Goal: Transaction & Acquisition: Purchase product/service

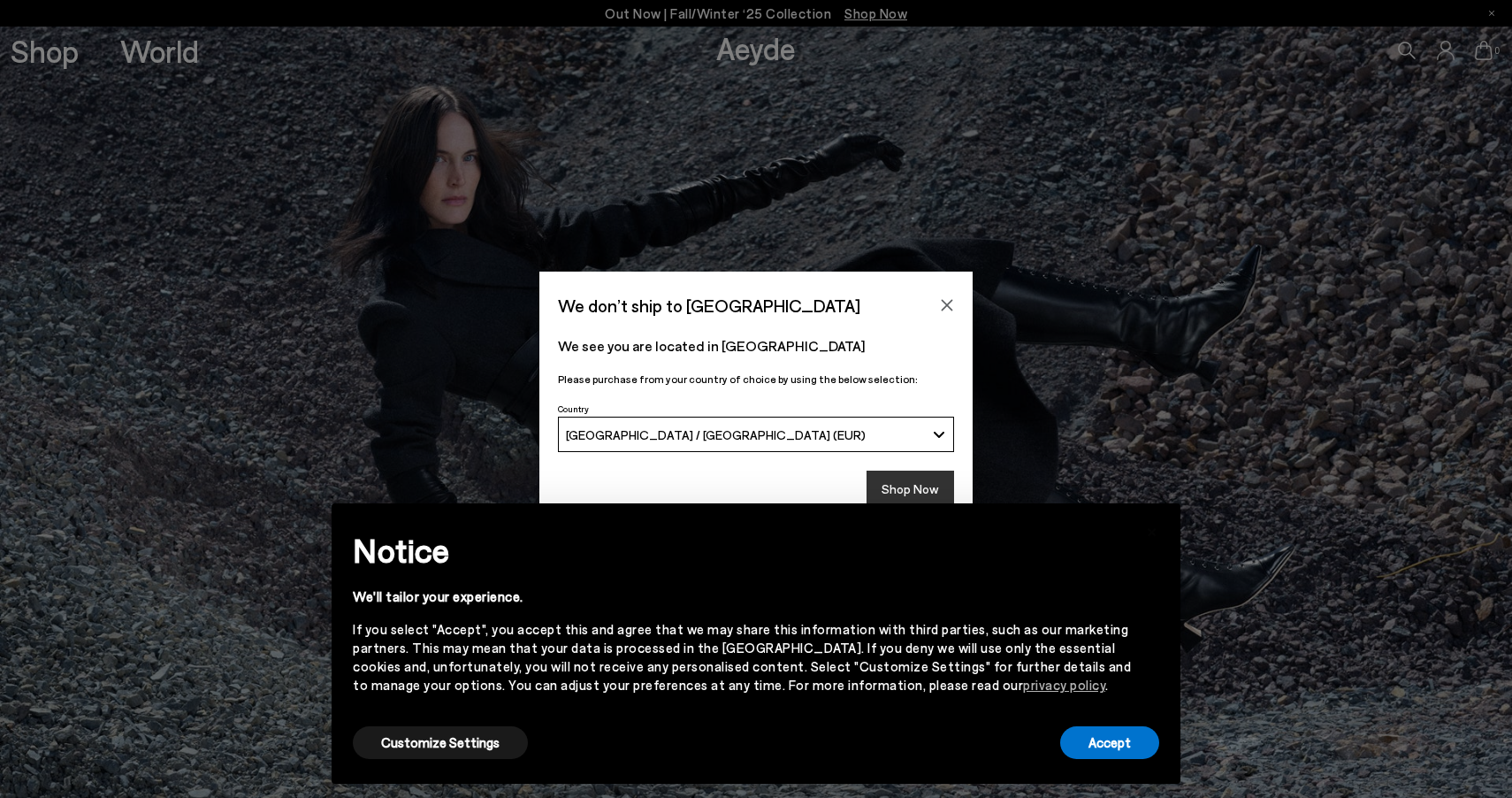
click at [903, 486] on button "Shop Now" at bounding box center [910, 489] width 88 height 37
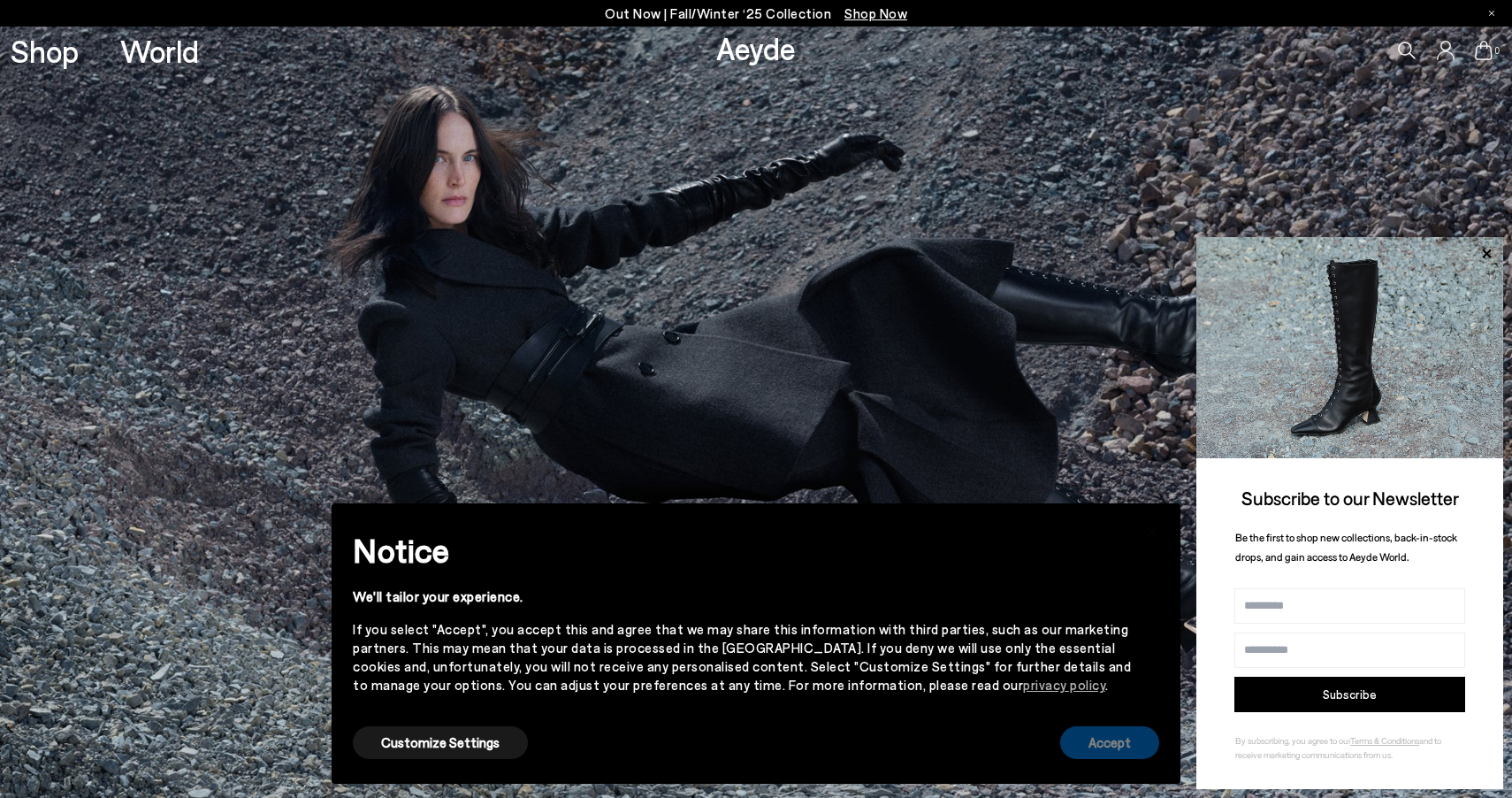
click at [1109, 747] on button "Accept" at bounding box center [1110, 742] width 99 height 33
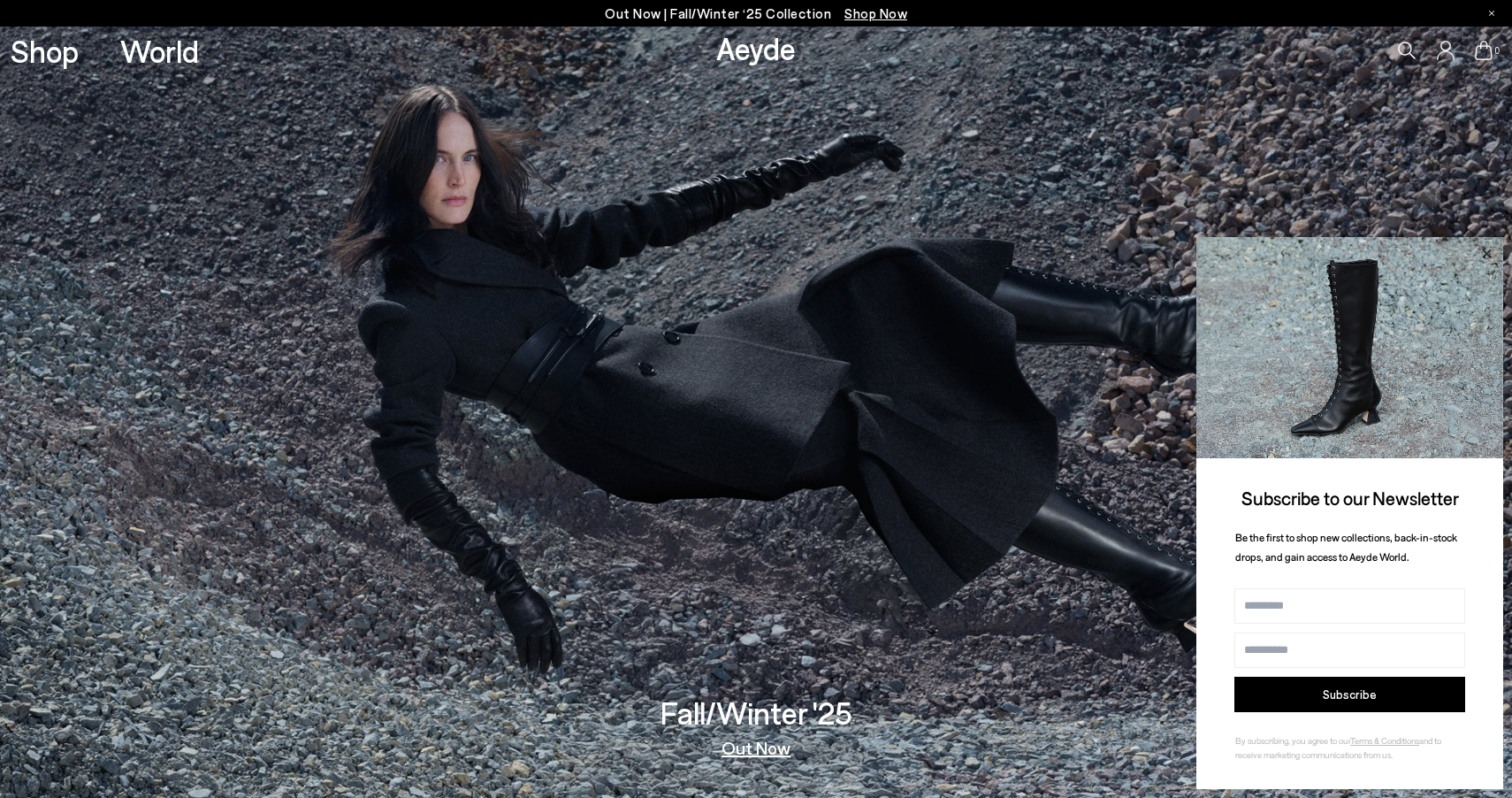
click at [1490, 257] on icon at bounding box center [1486, 252] width 8 height 8
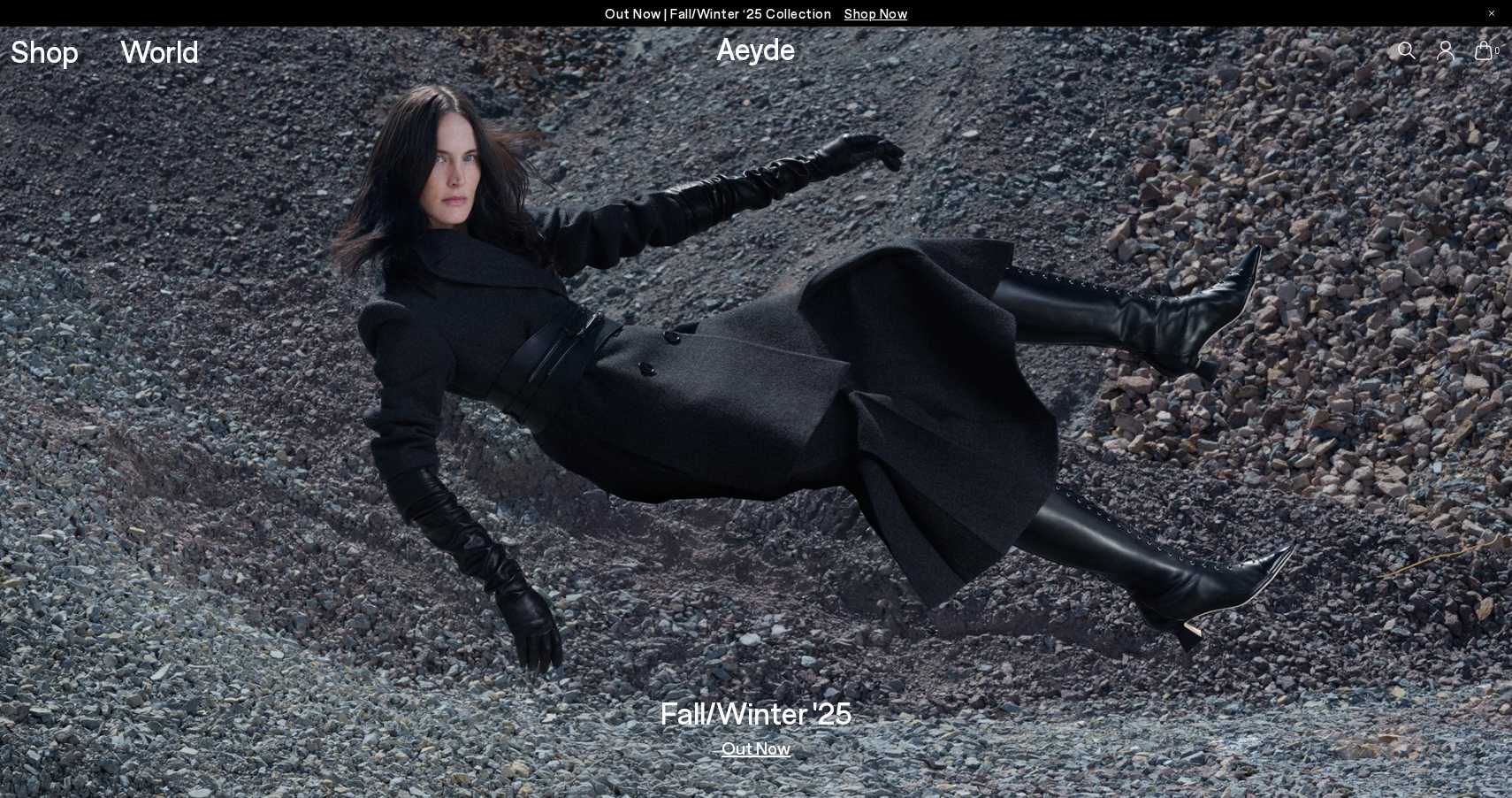
click at [774, 746] on link "Out Now" at bounding box center [756, 748] width 69 height 18
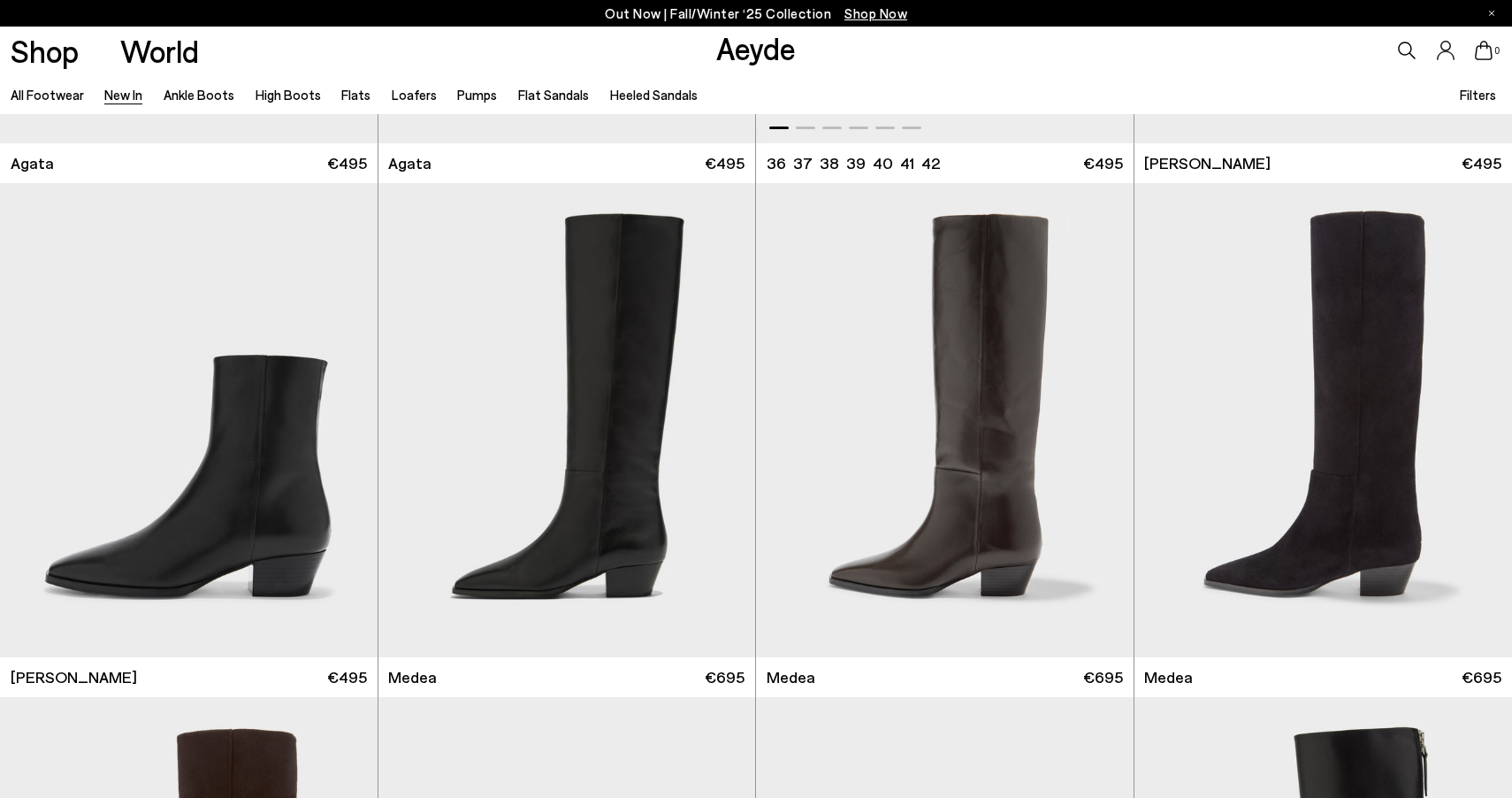
scroll to position [961, 0]
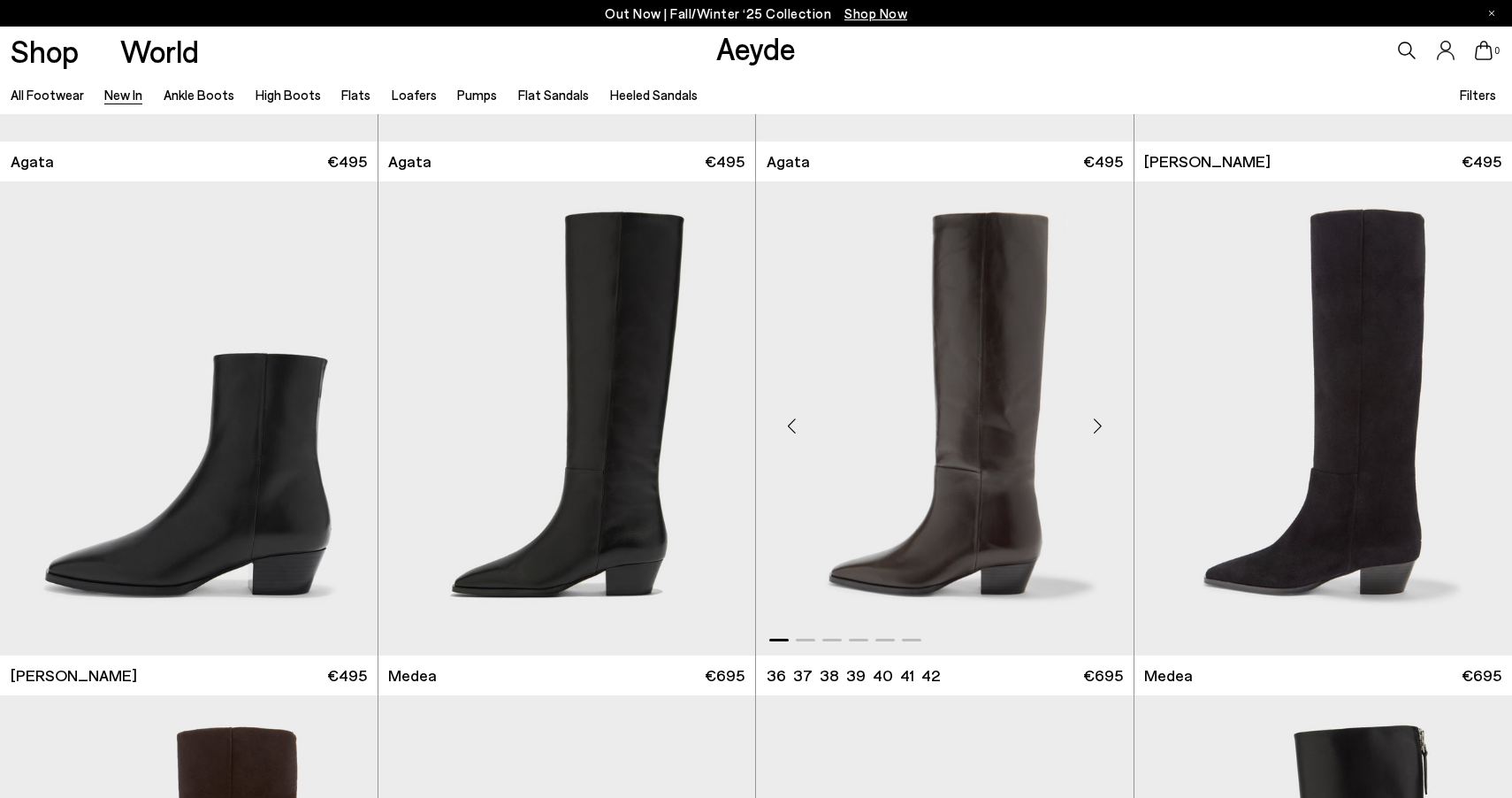
click at [1109, 418] on div "Next slide" at bounding box center [1098, 426] width 53 height 53
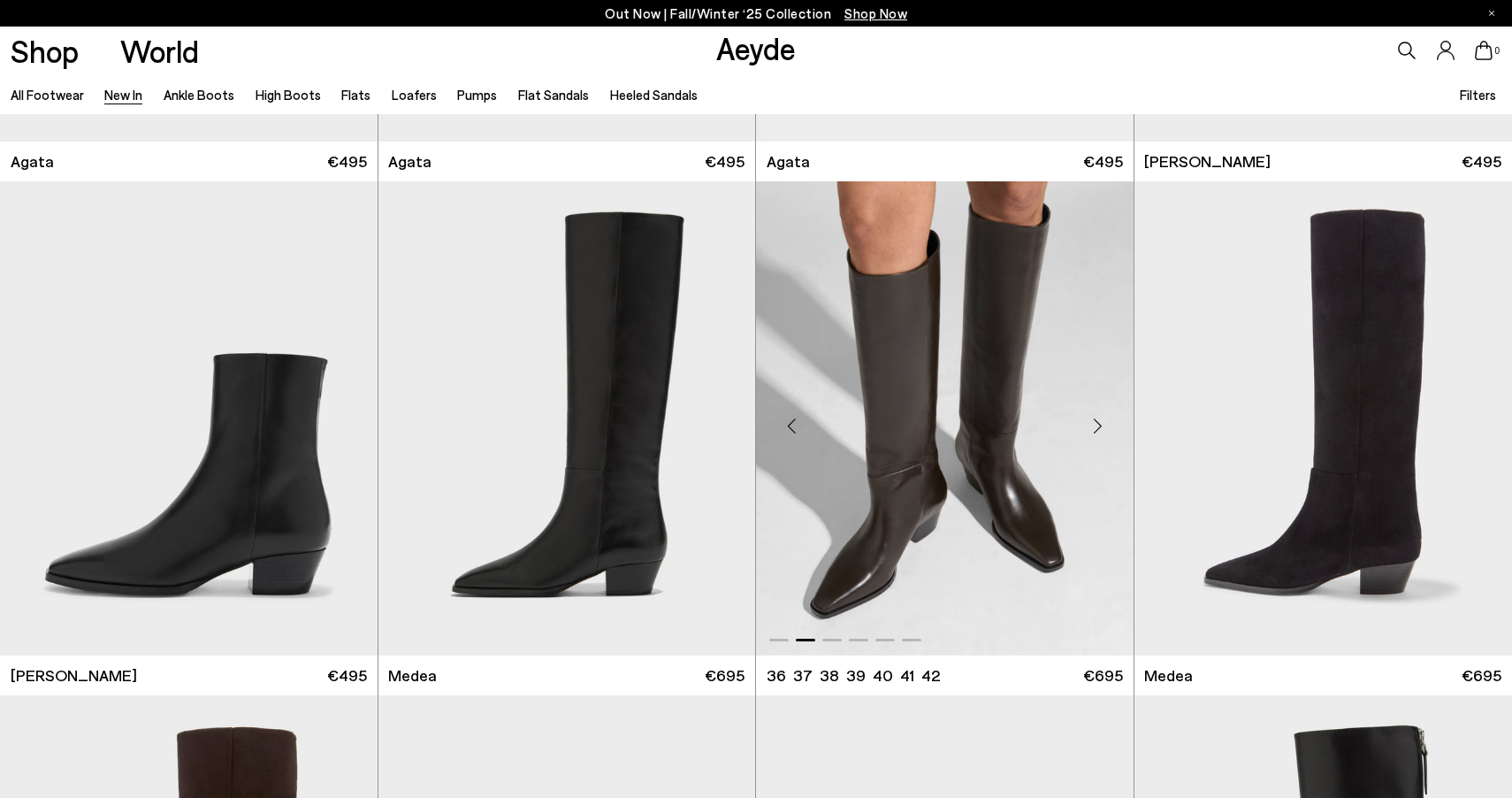
click at [1109, 418] on div "Next slide" at bounding box center [1098, 426] width 53 height 53
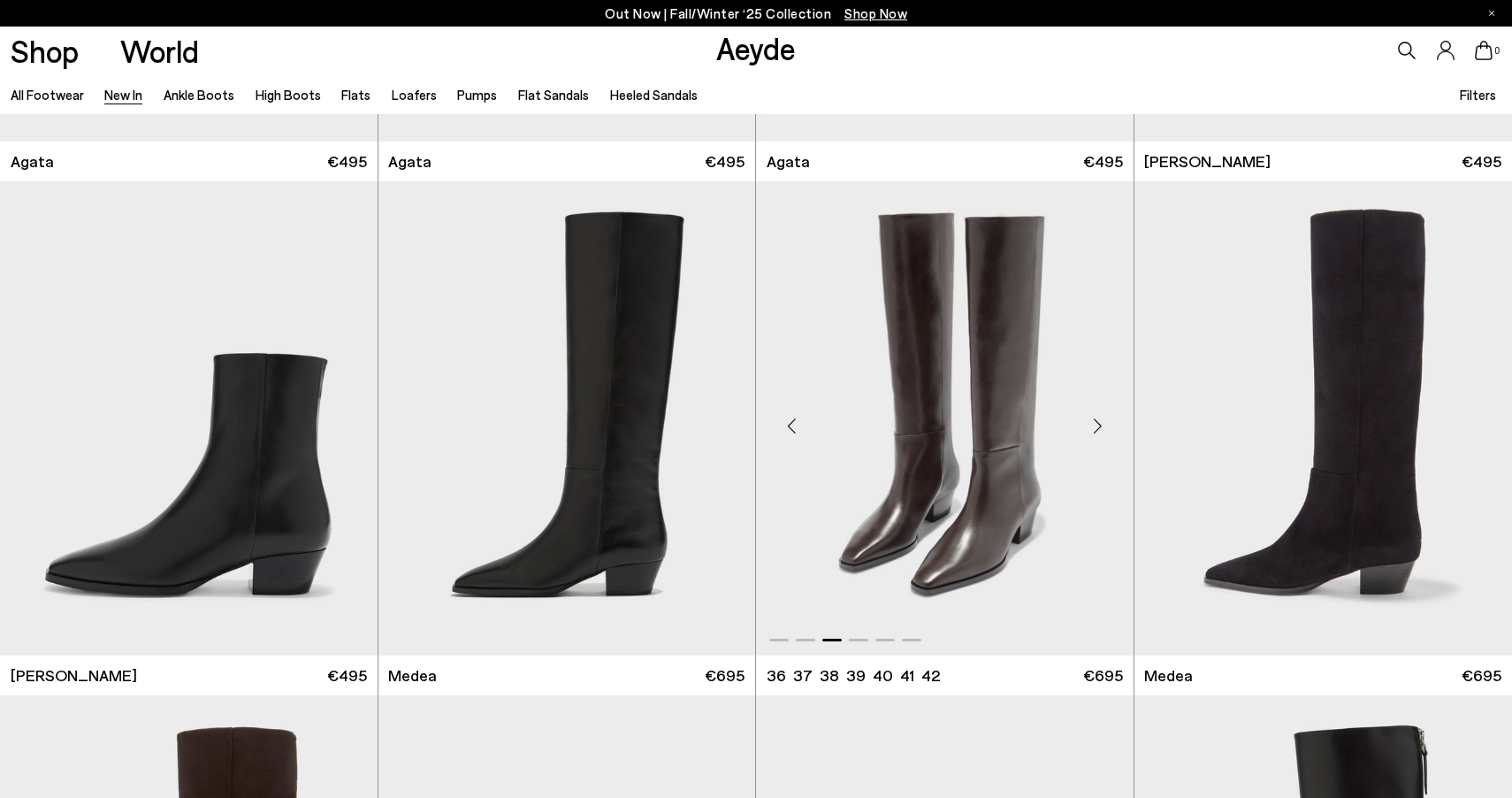
click at [1109, 418] on div "Next slide" at bounding box center [1098, 426] width 53 height 53
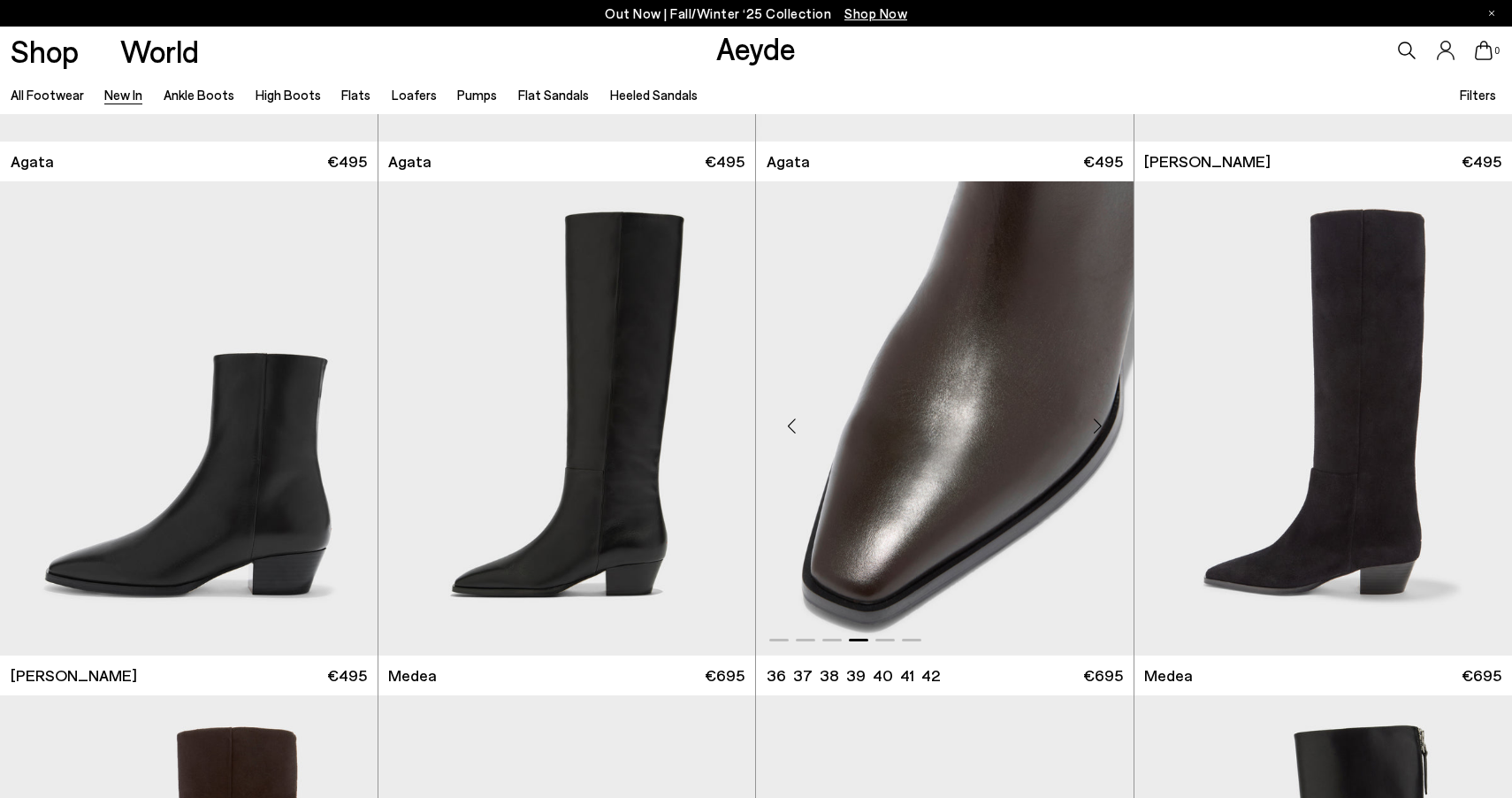
click at [1109, 418] on div "Next slide" at bounding box center [1098, 426] width 53 height 53
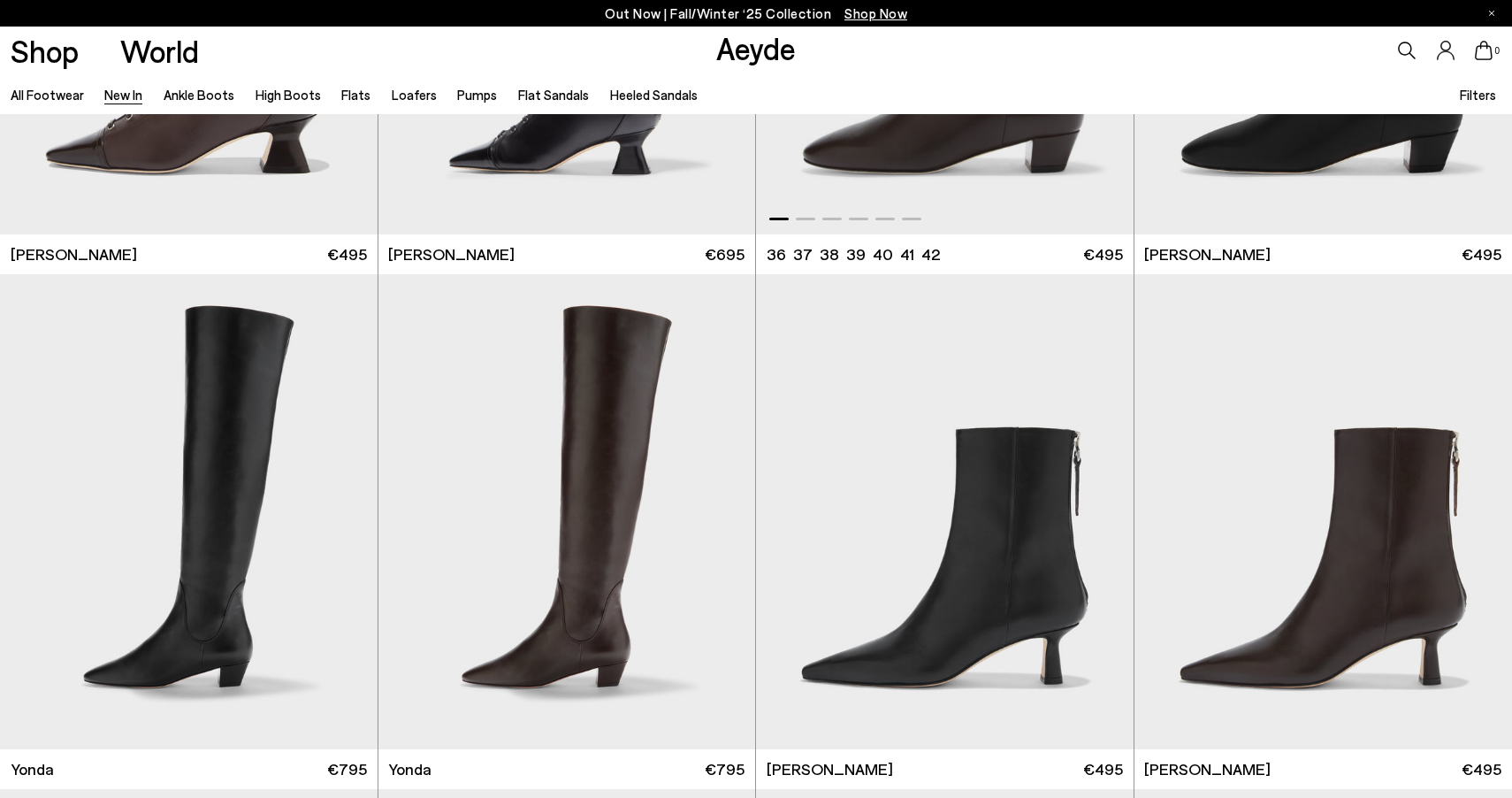
scroll to position [2927, 0]
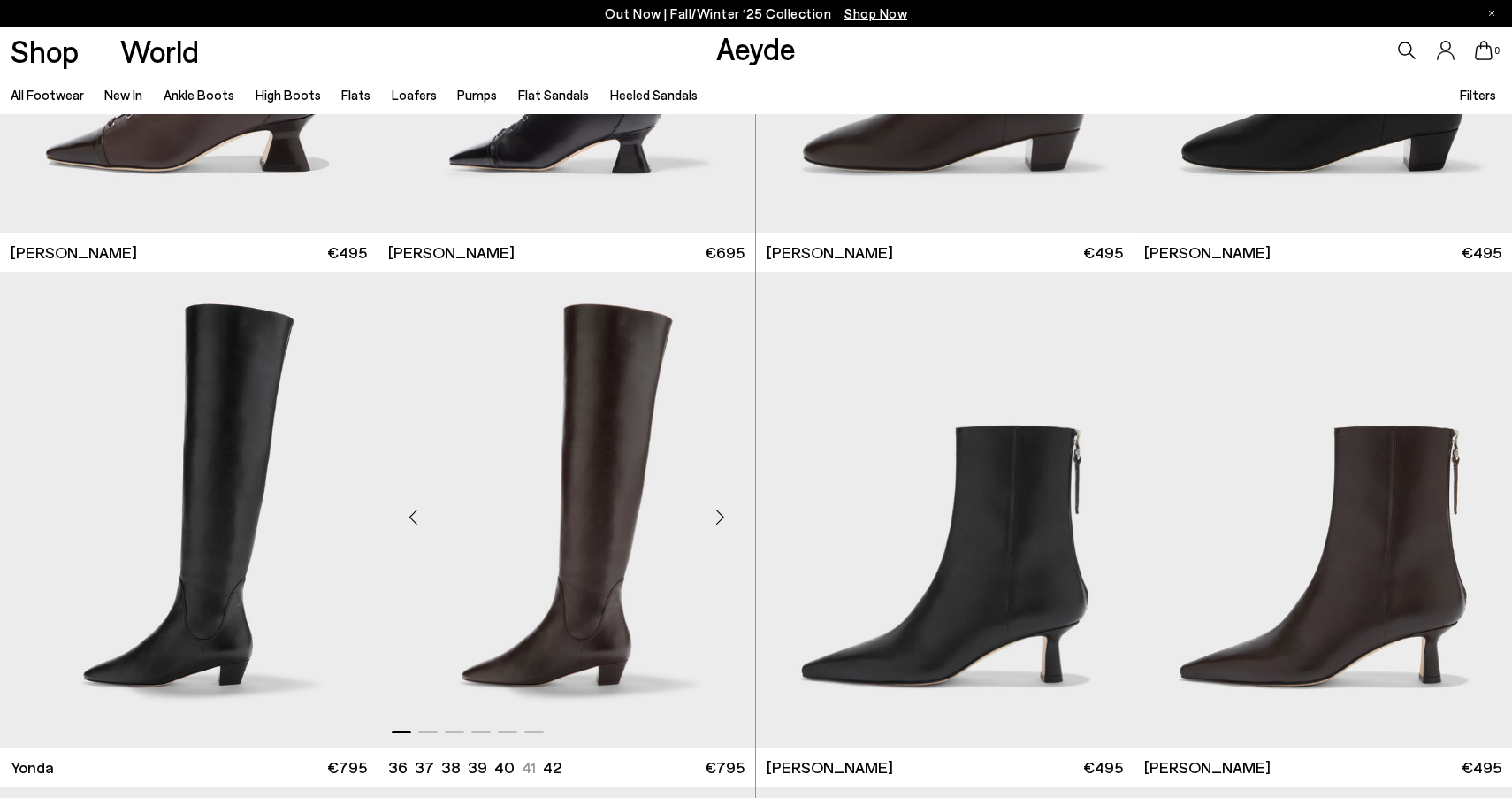
click at [714, 521] on div "Next slide" at bounding box center [719, 517] width 53 height 53
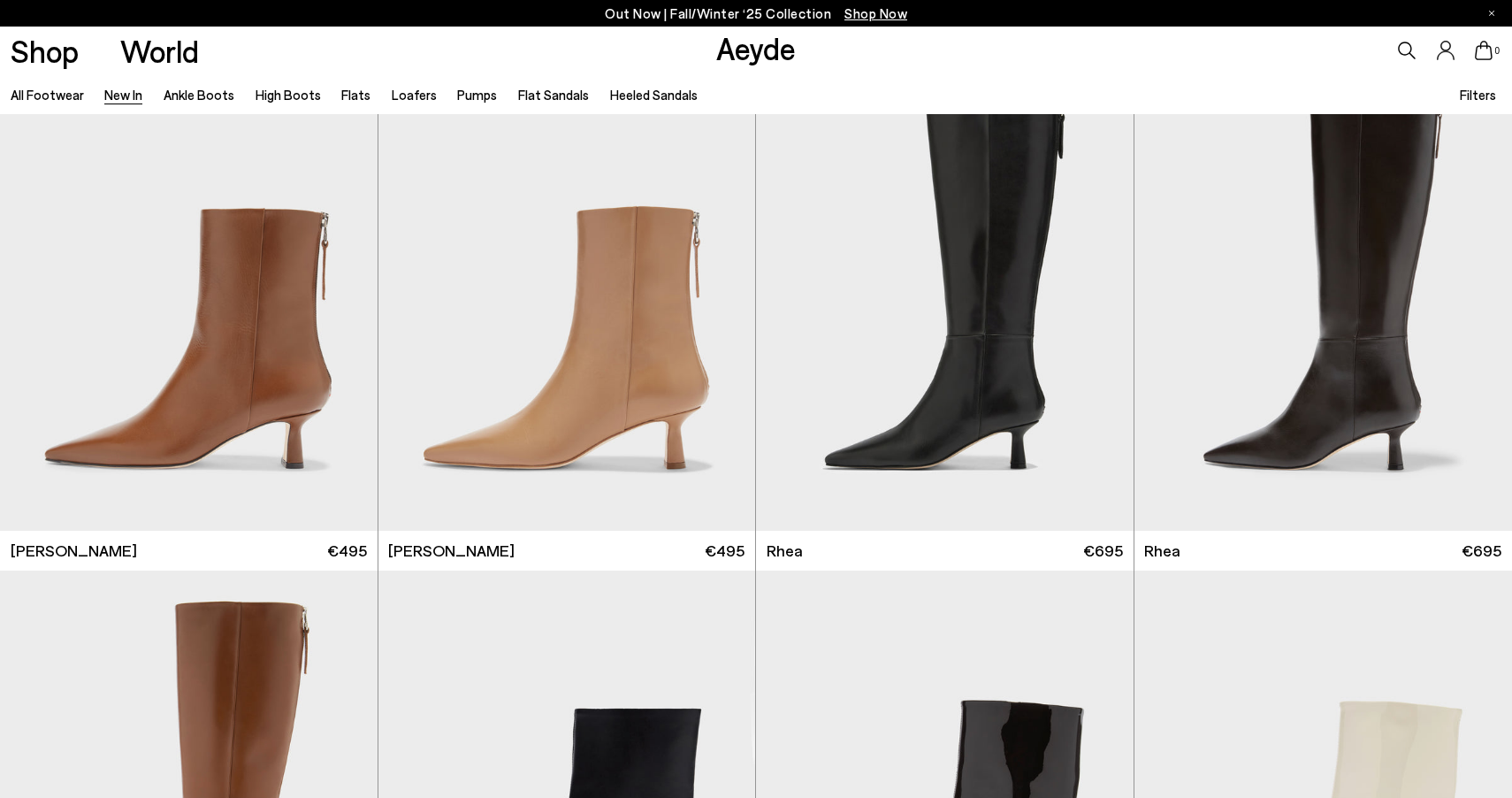
scroll to position [3661, 1]
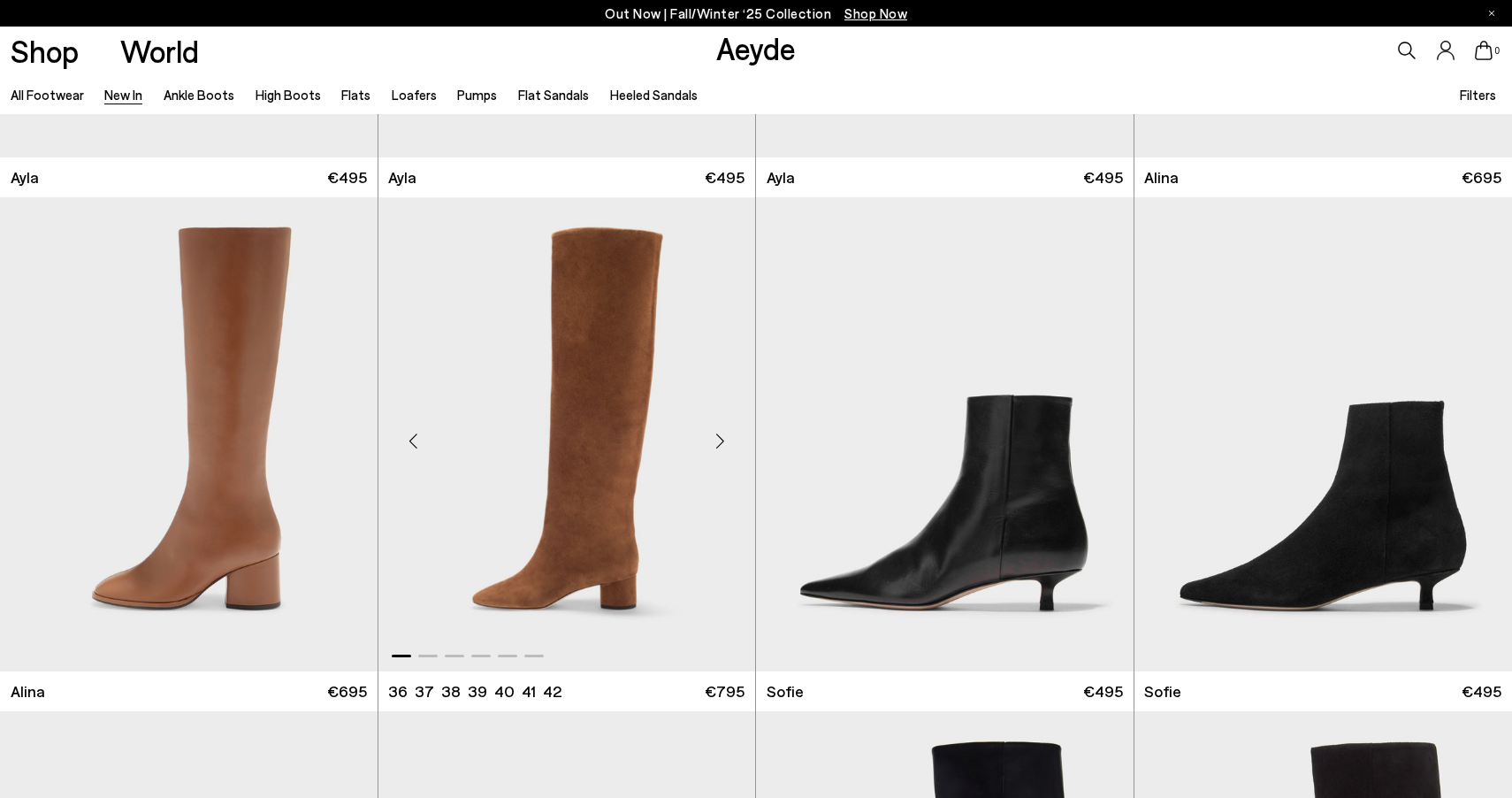
scroll to position [6103, 0]
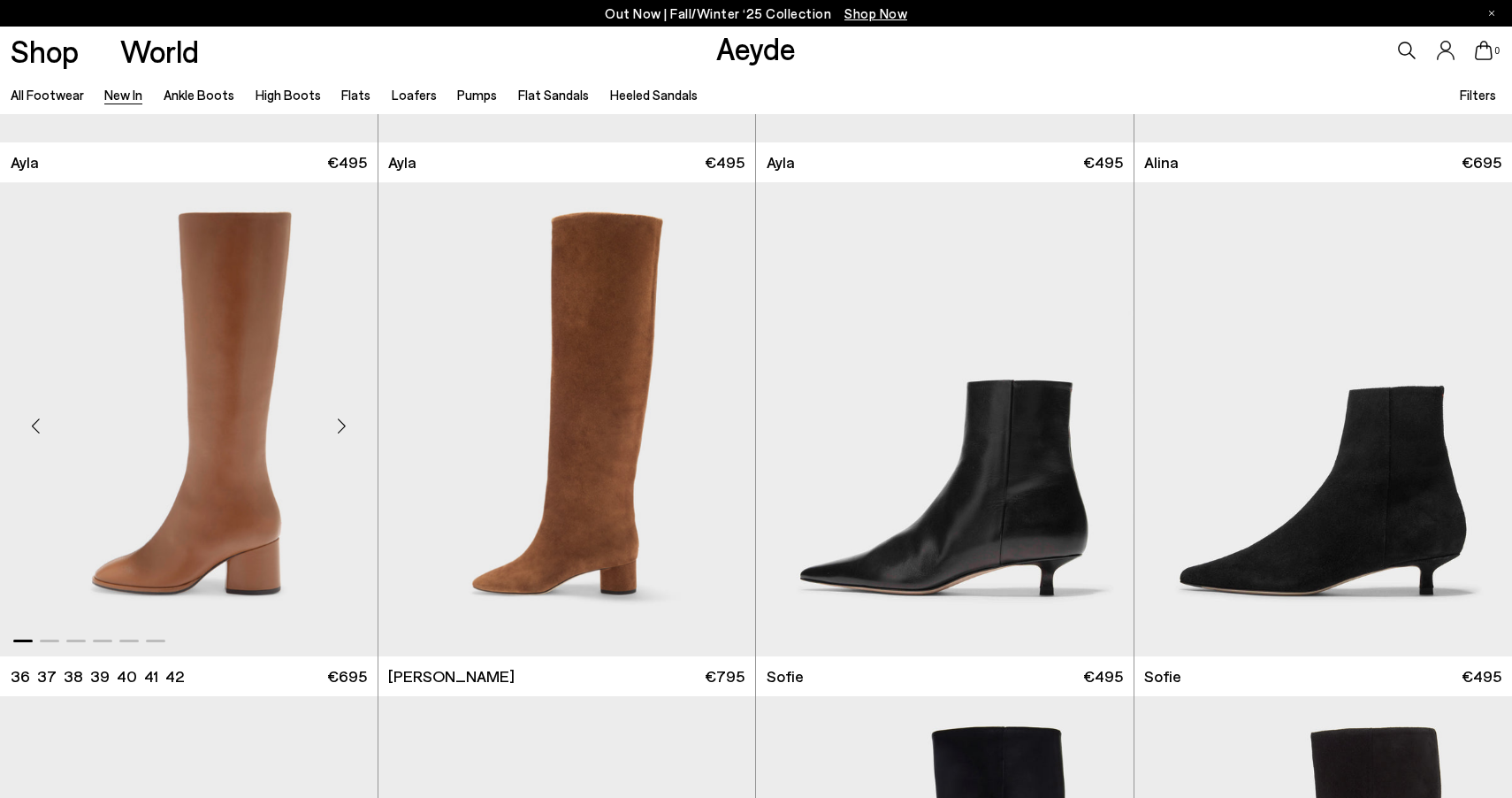
click at [343, 428] on div "Next slide" at bounding box center [342, 427] width 53 height 53
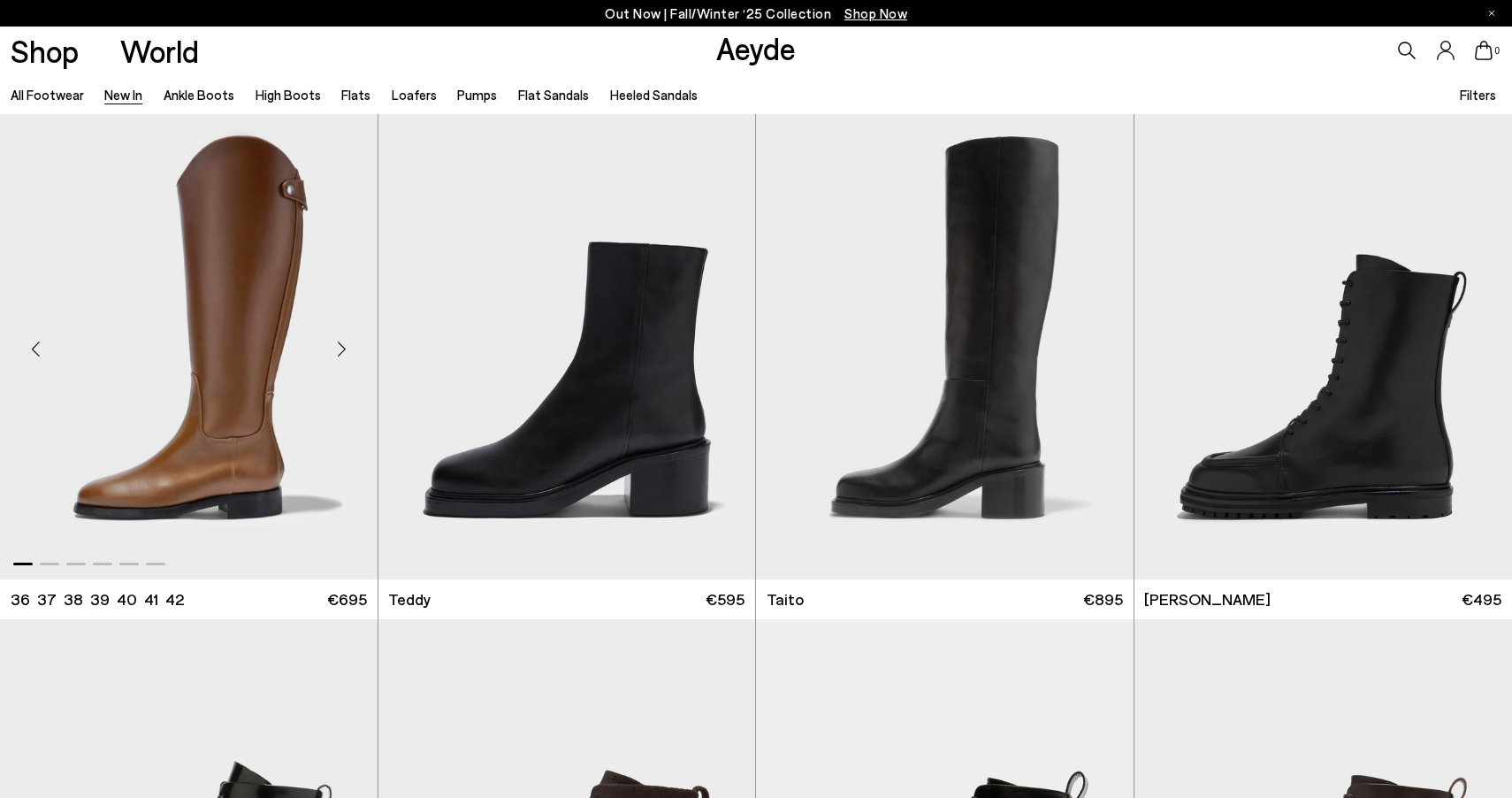
scroll to position [9272, 0]
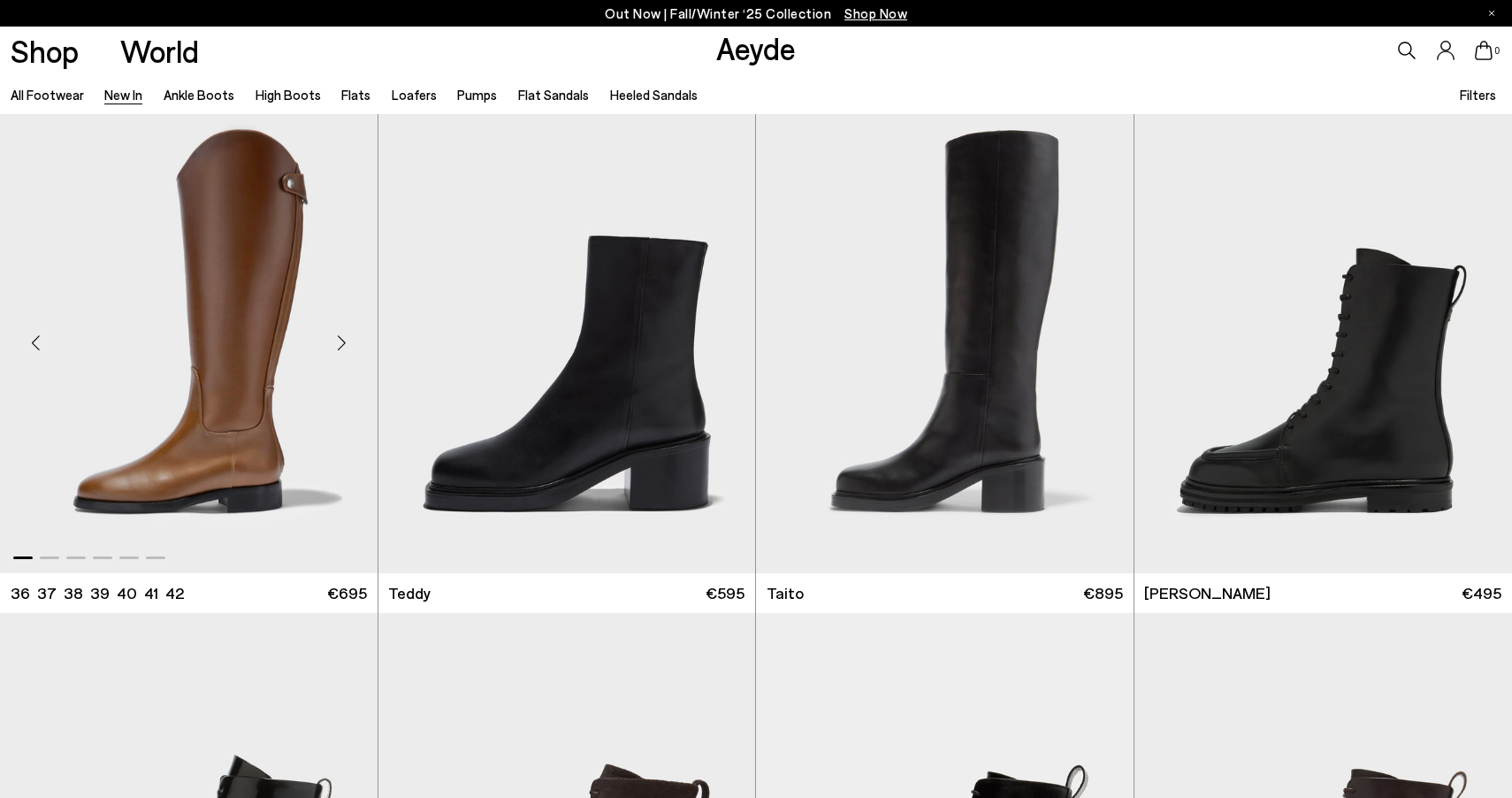
click at [346, 343] on div "Next slide" at bounding box center [342, 343] width 53 height 53
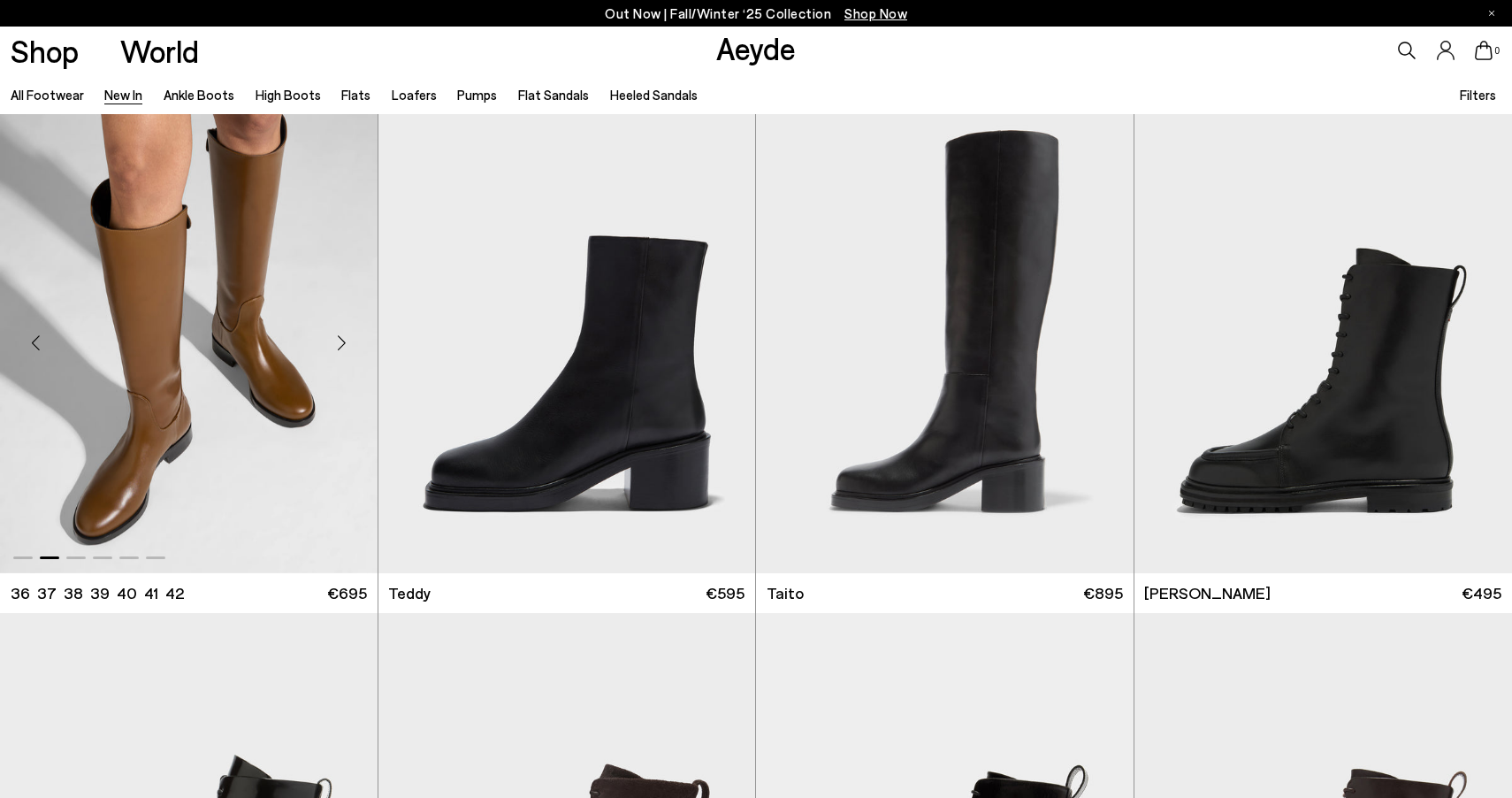
click at [346, 343] on div "Next slide" at bounding box center [342, 343] width 53 height 53
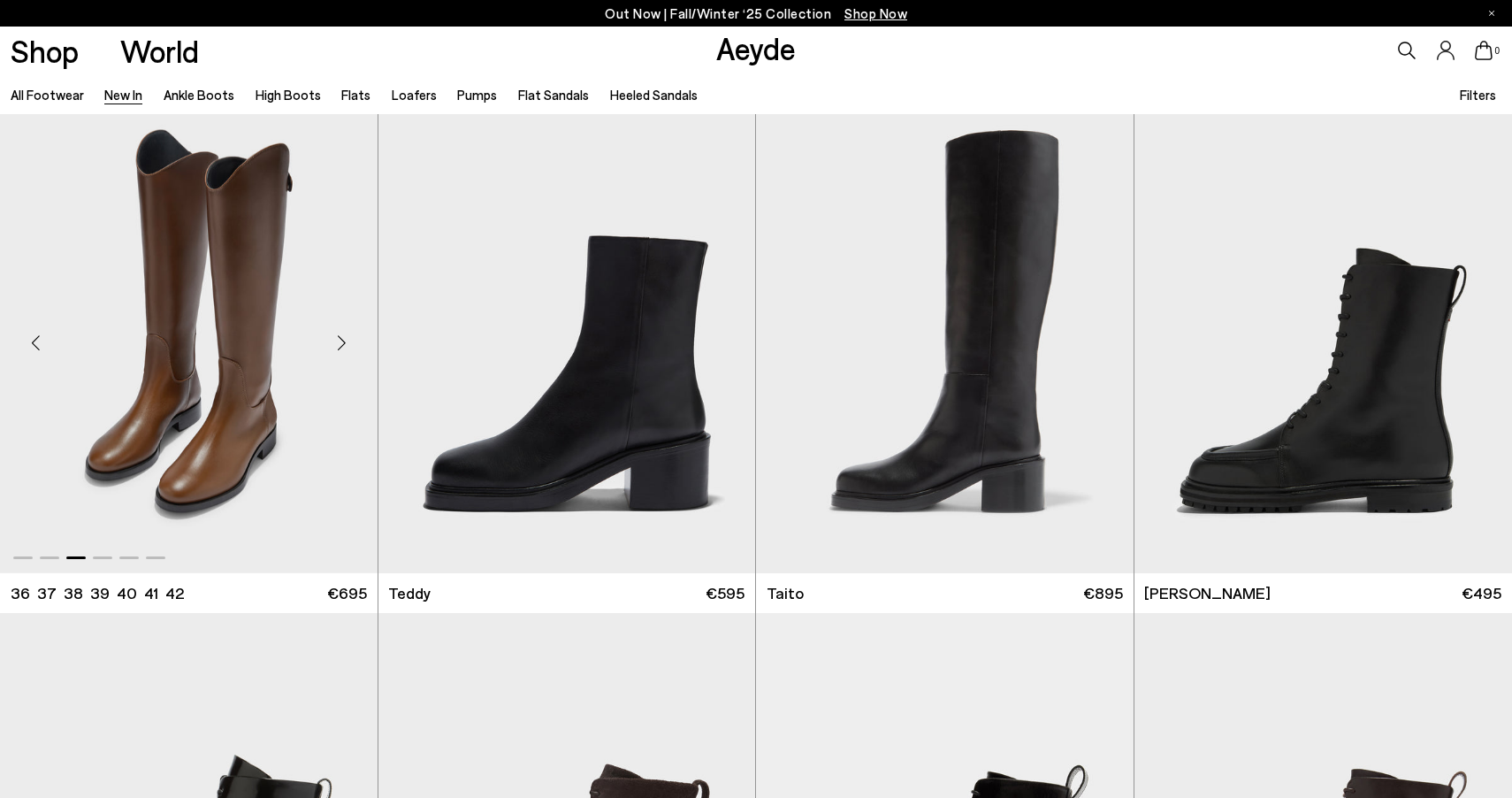
click at [341, 340] on div "Next slide" at bounding box center [342, 343] width 53 height 53
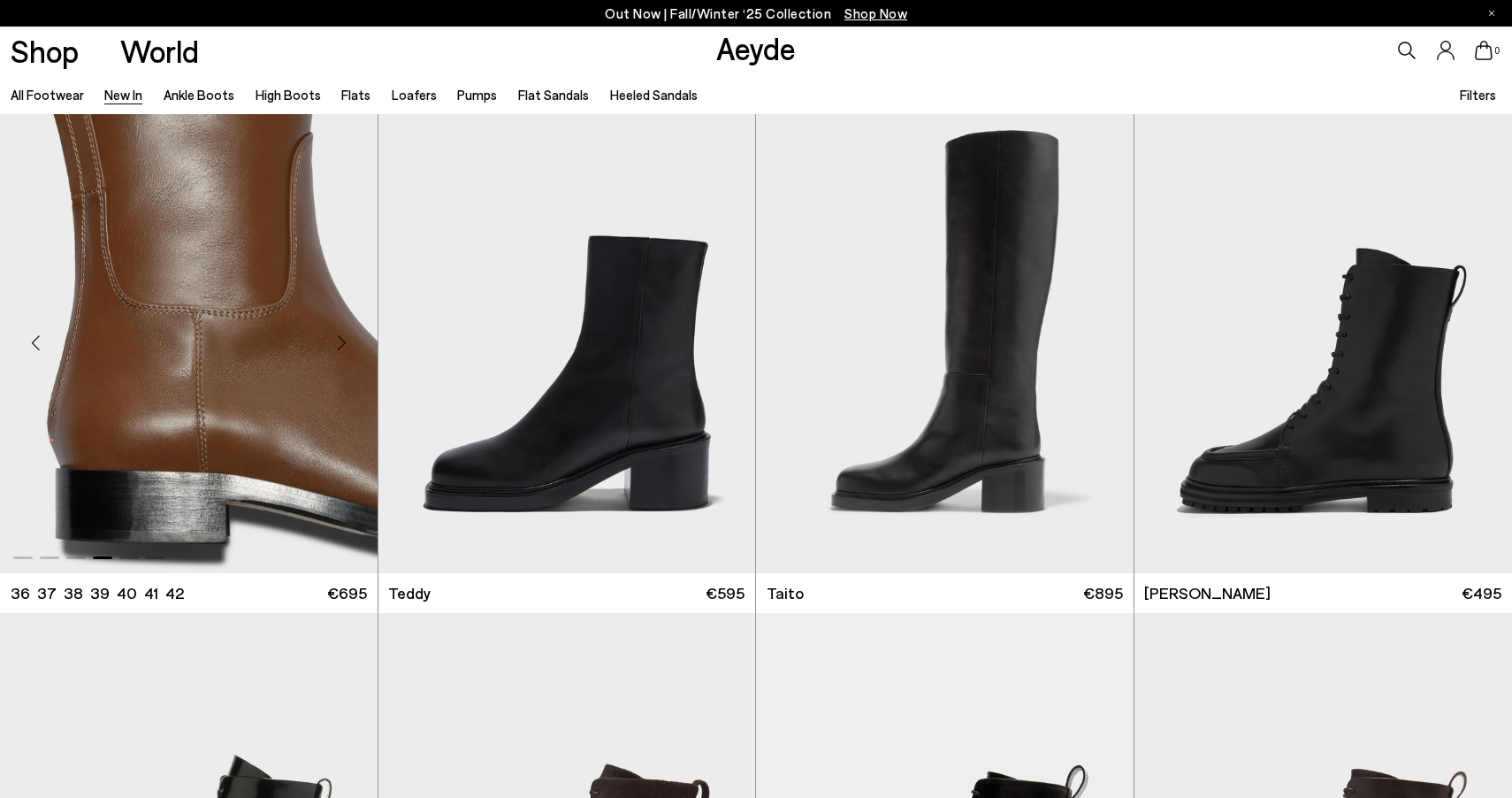
click at [341, 340] on div "Next slide" at bounding box center [342, 343] width 53 height 53
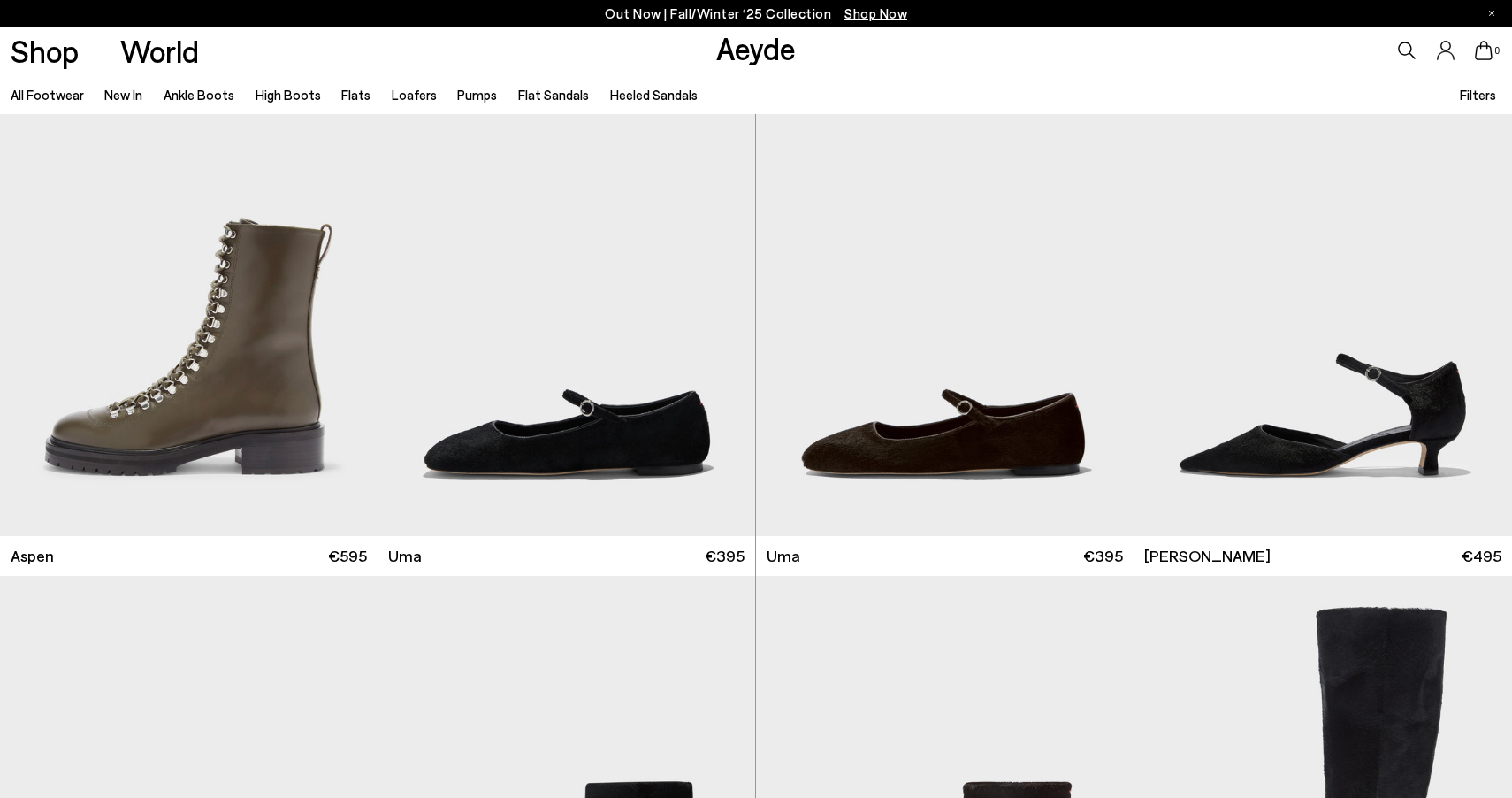
scroll to position [11371, 0]
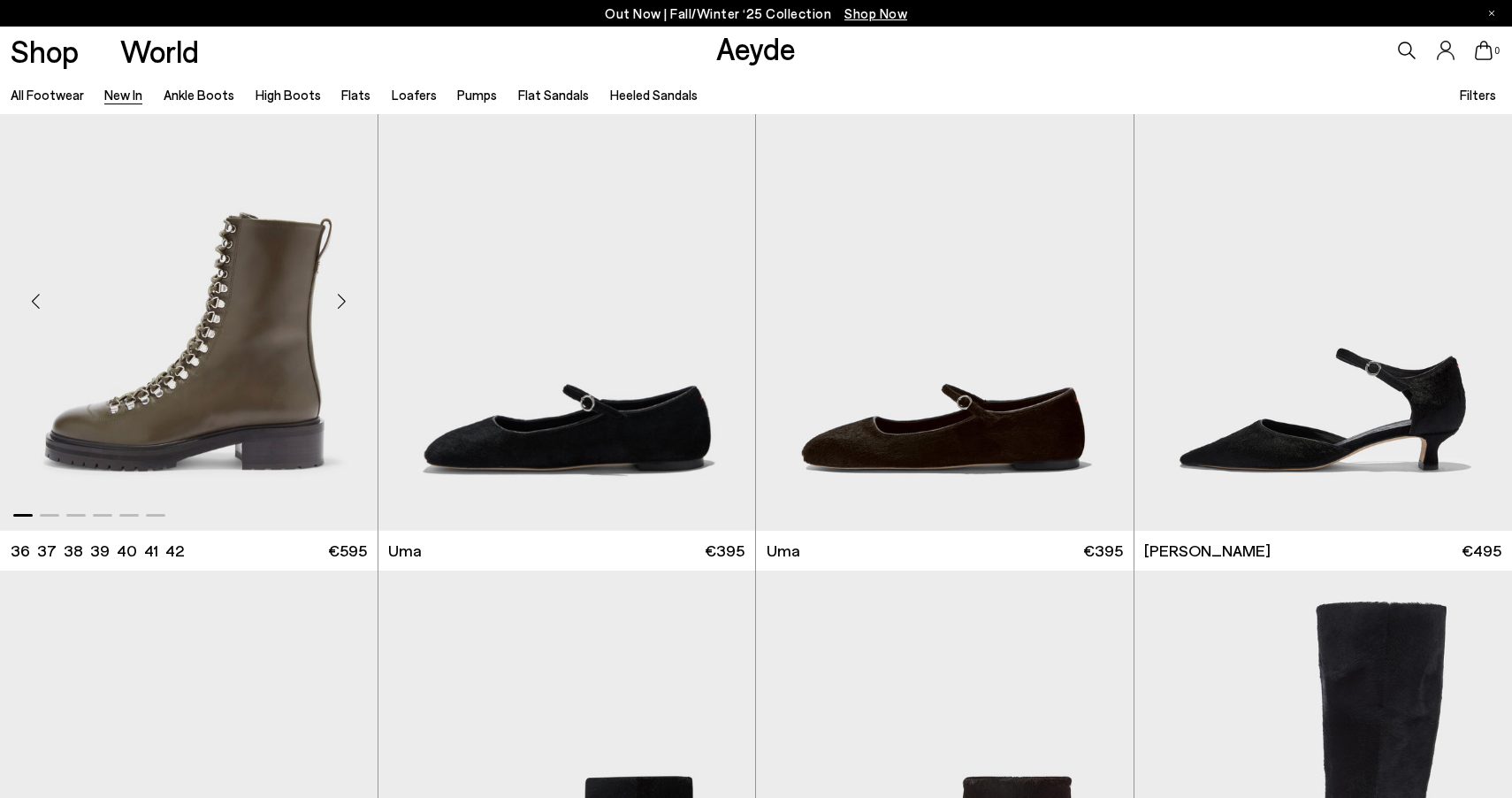
click at [343, 305] on div "Next slide" at bounding box center [342, 301] width 53 height 53
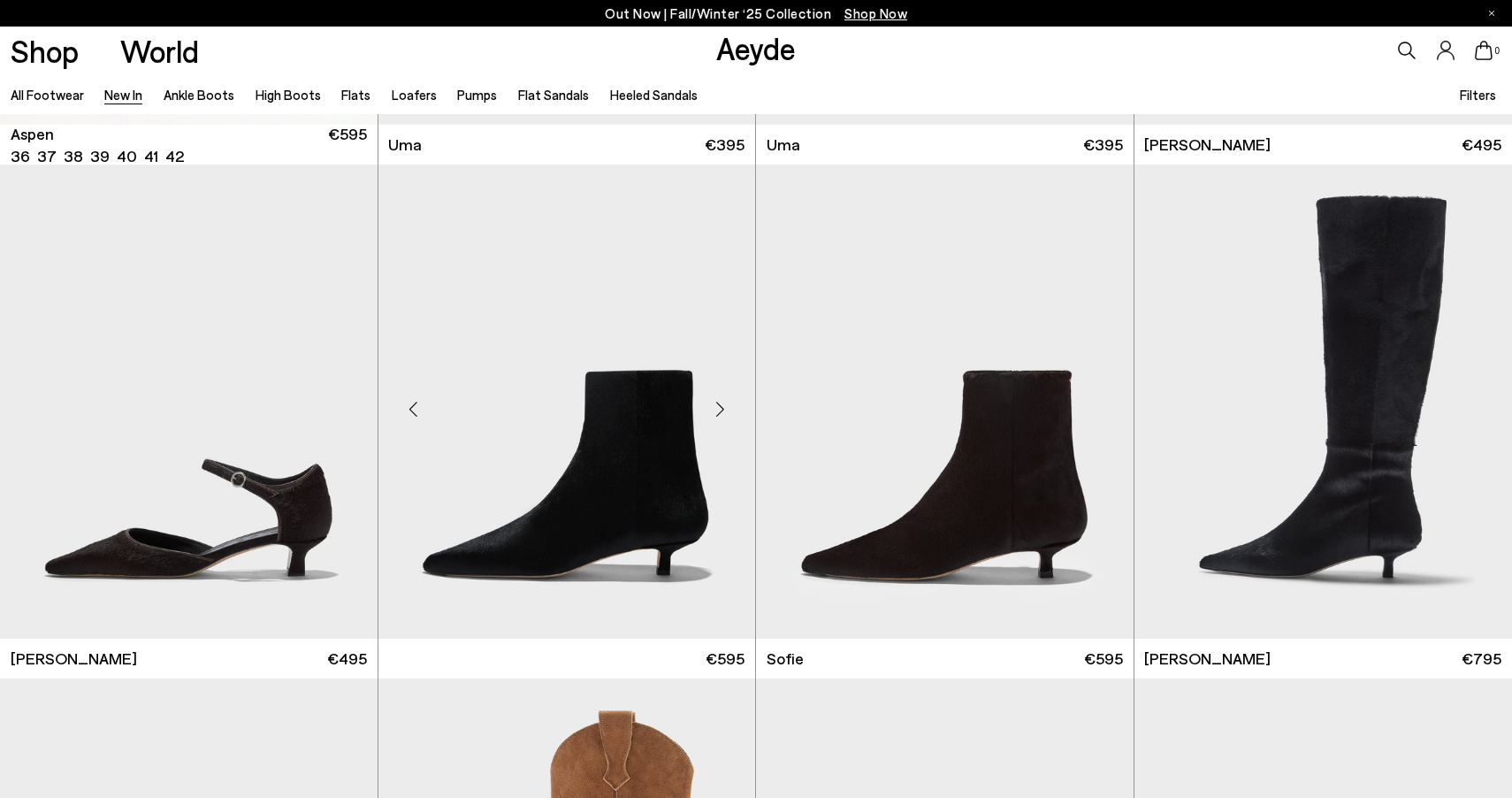
scroll to position [11777, 0]
click at [719, 413] on div "Next slide" at bounding box center [719, 409] width 53 height 53
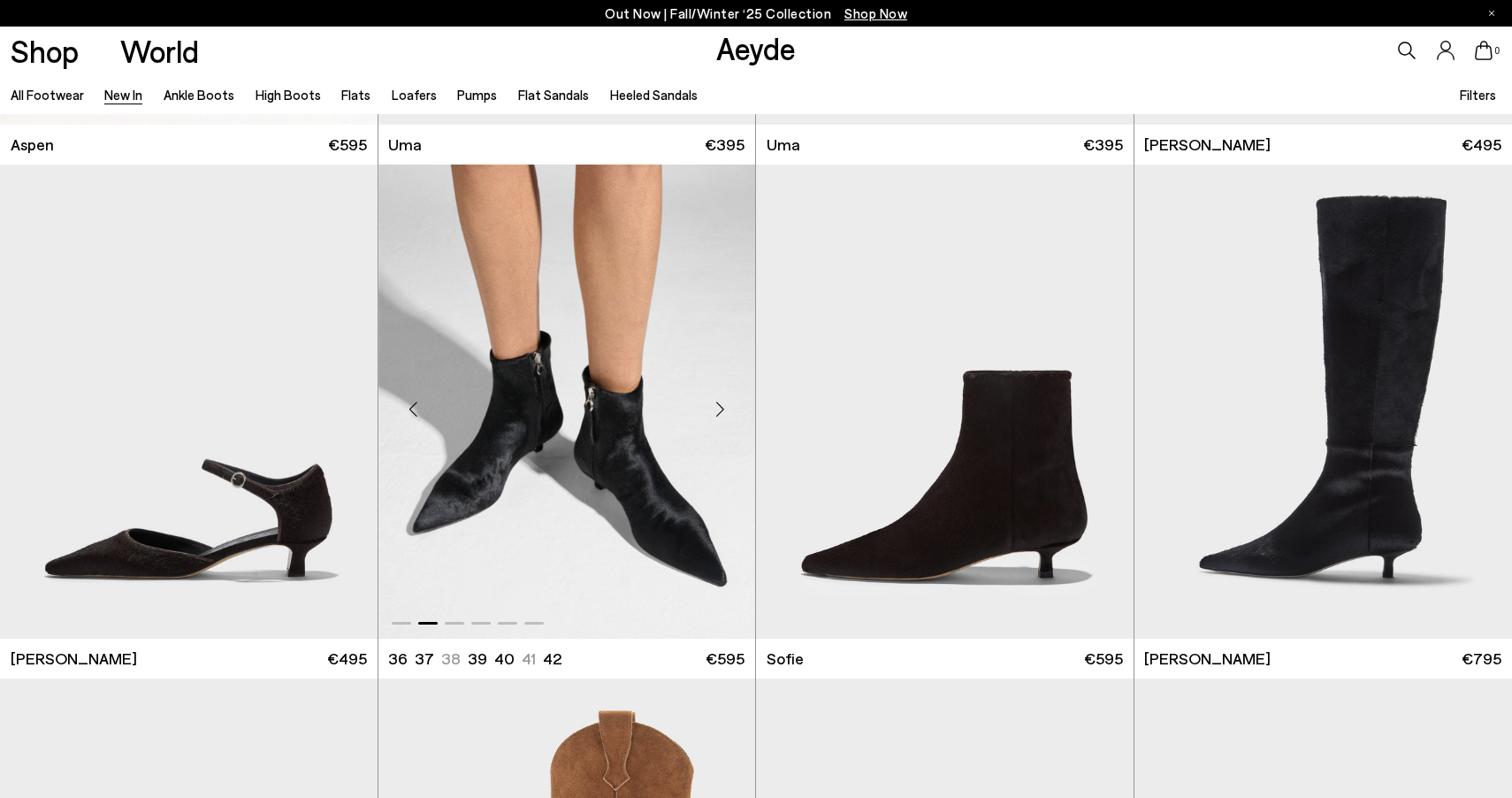
click at [719, 413] on div "Next slide" at bounding box center [719, 409] width 53 height 53
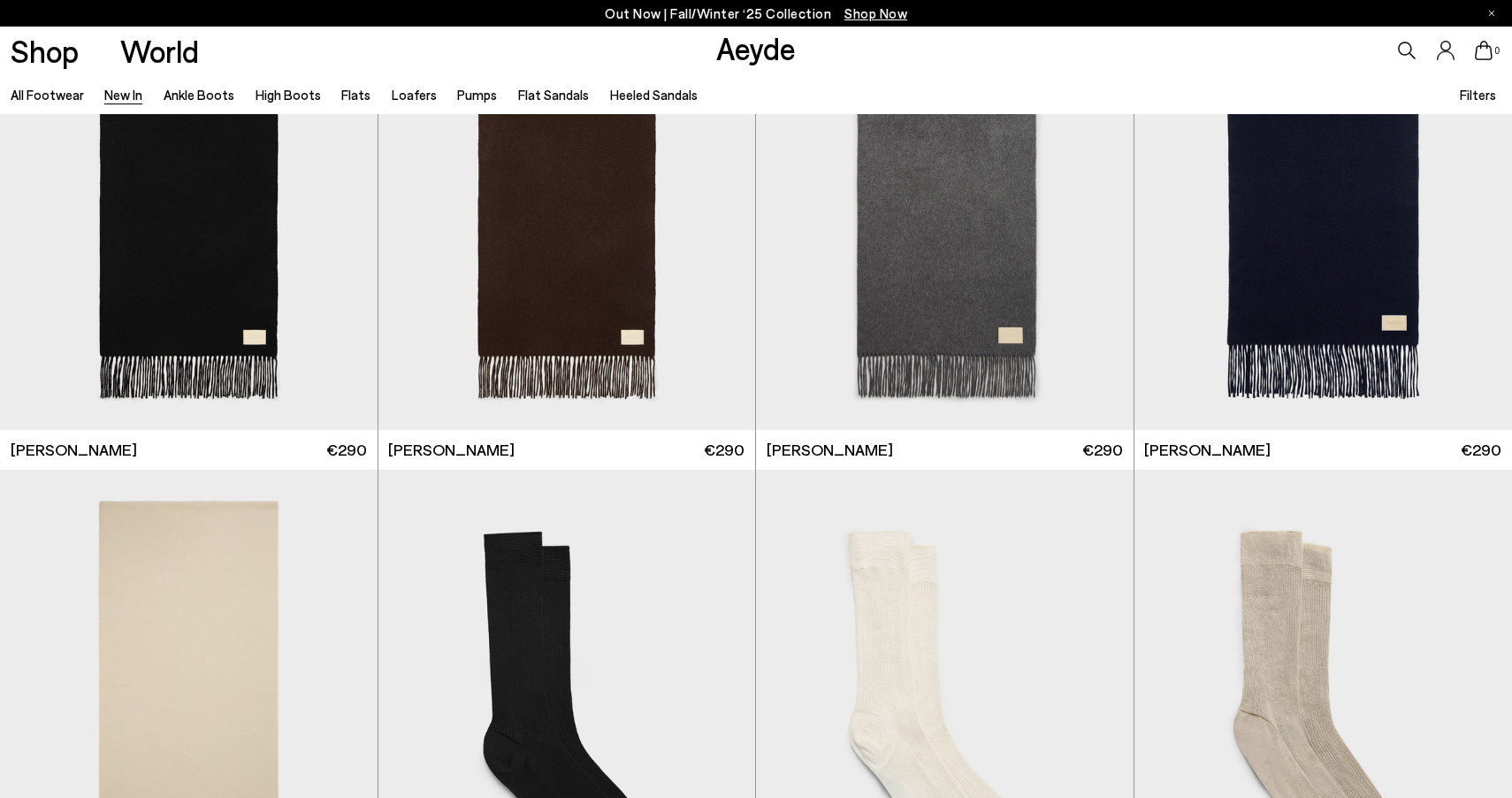
scroll to position [13016, 1]
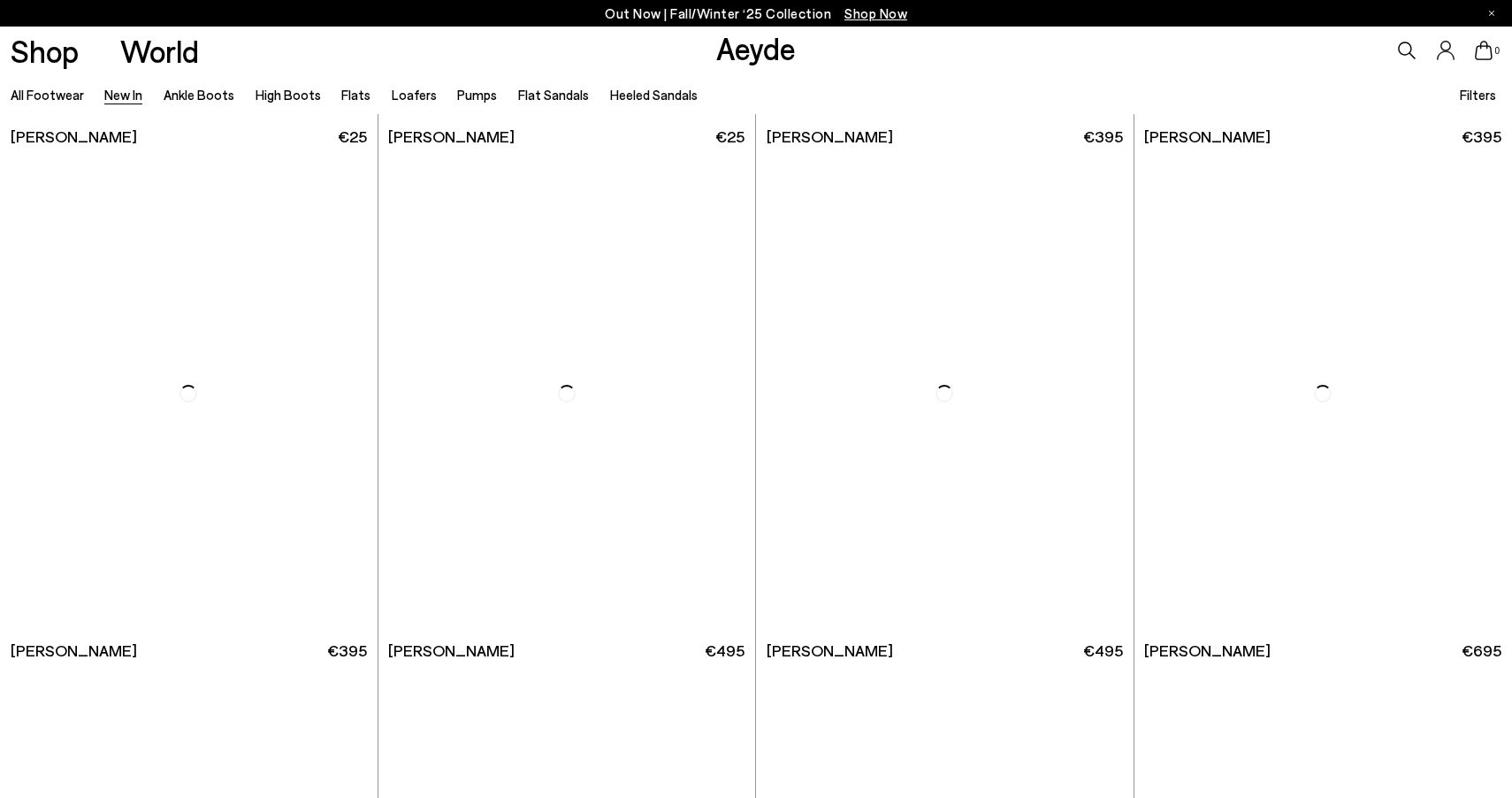
scroll to position [15901, 0]
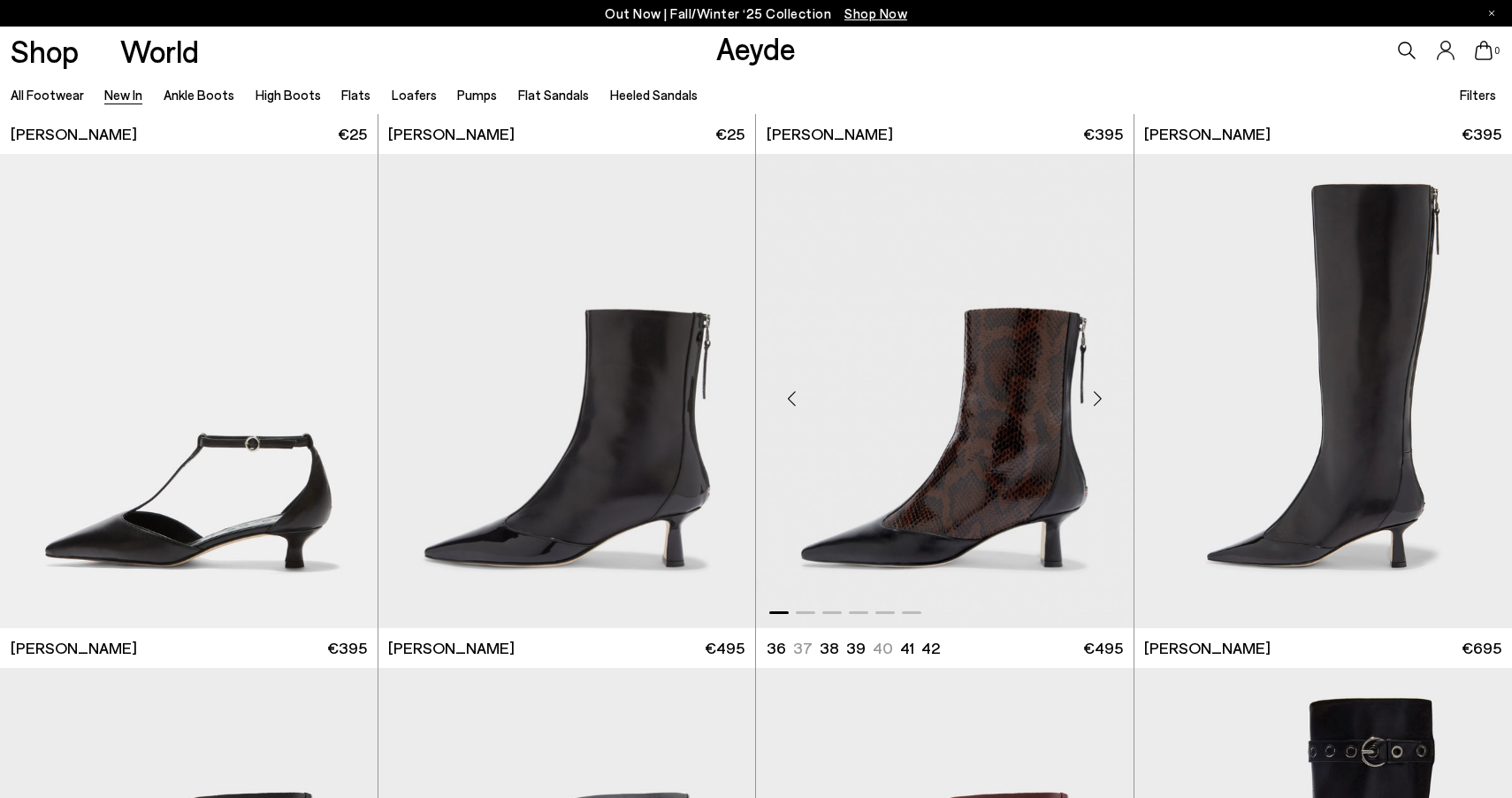
click at [1103, 397] on div "Next slide" at bounding box center [1098, 398] width 53 height 53
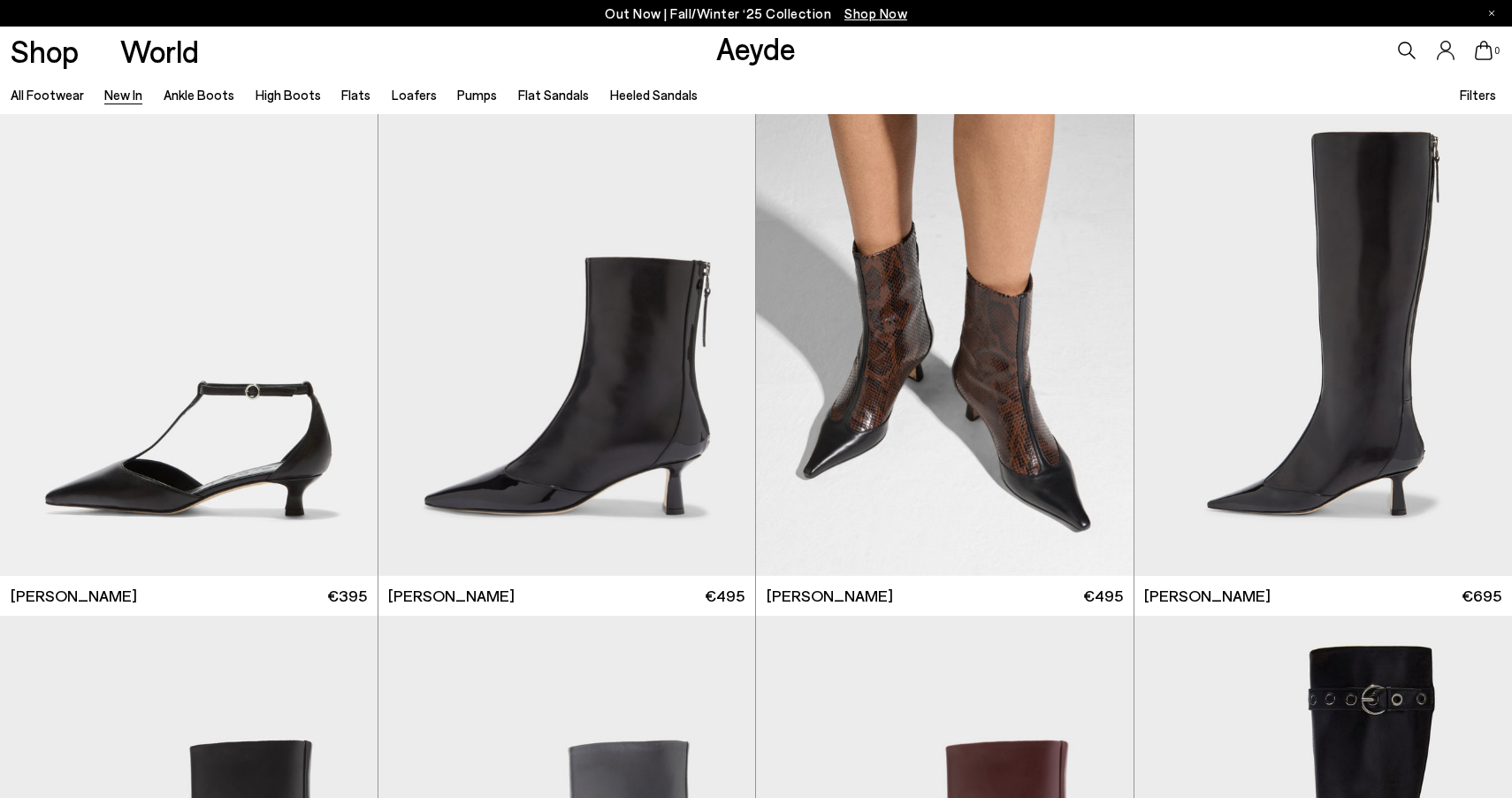
scroll to position [15937, 0]
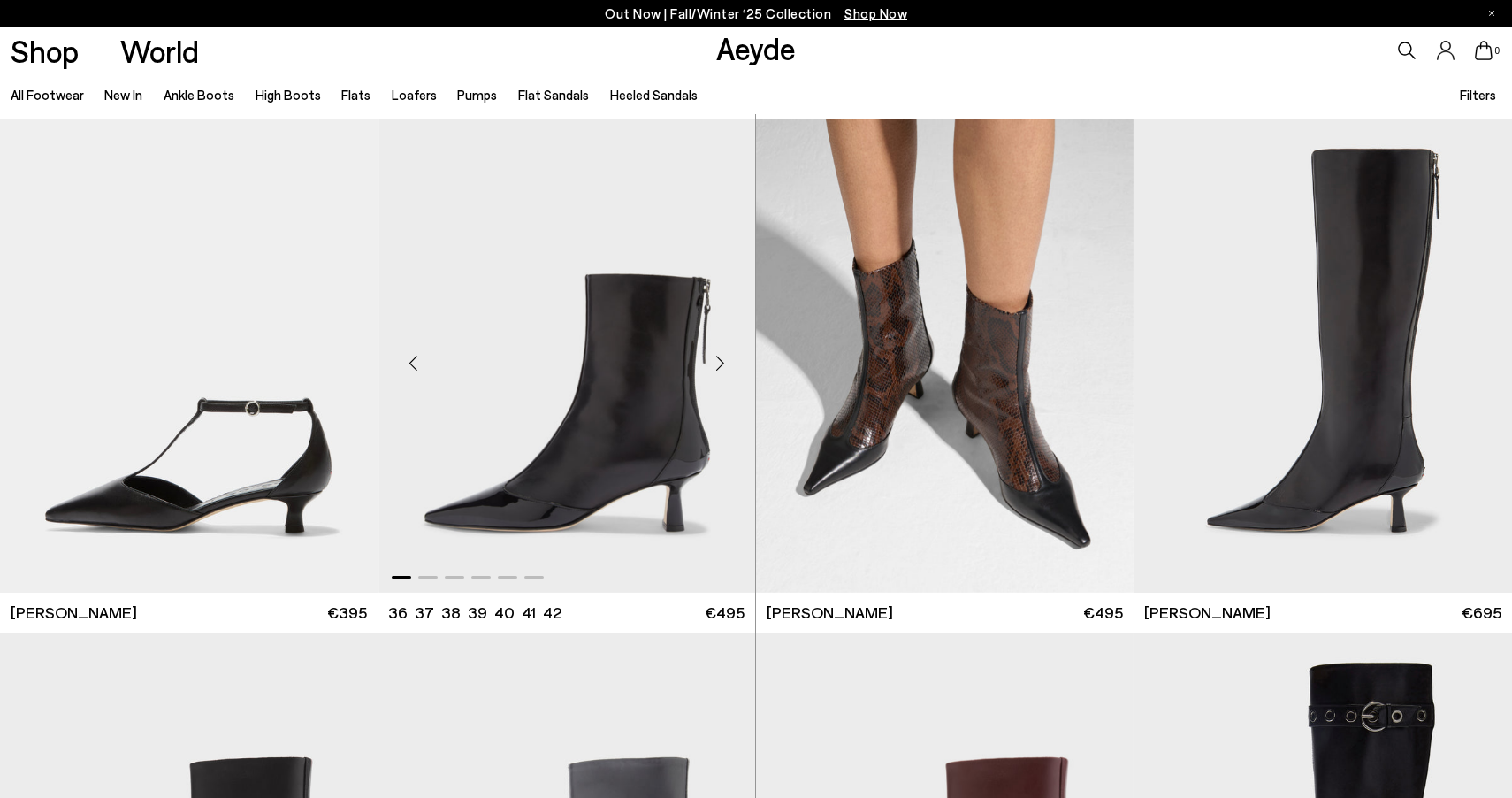
click at [726, 365] on div "Next slide" at bounding box center [719, 362] width 53 height 53
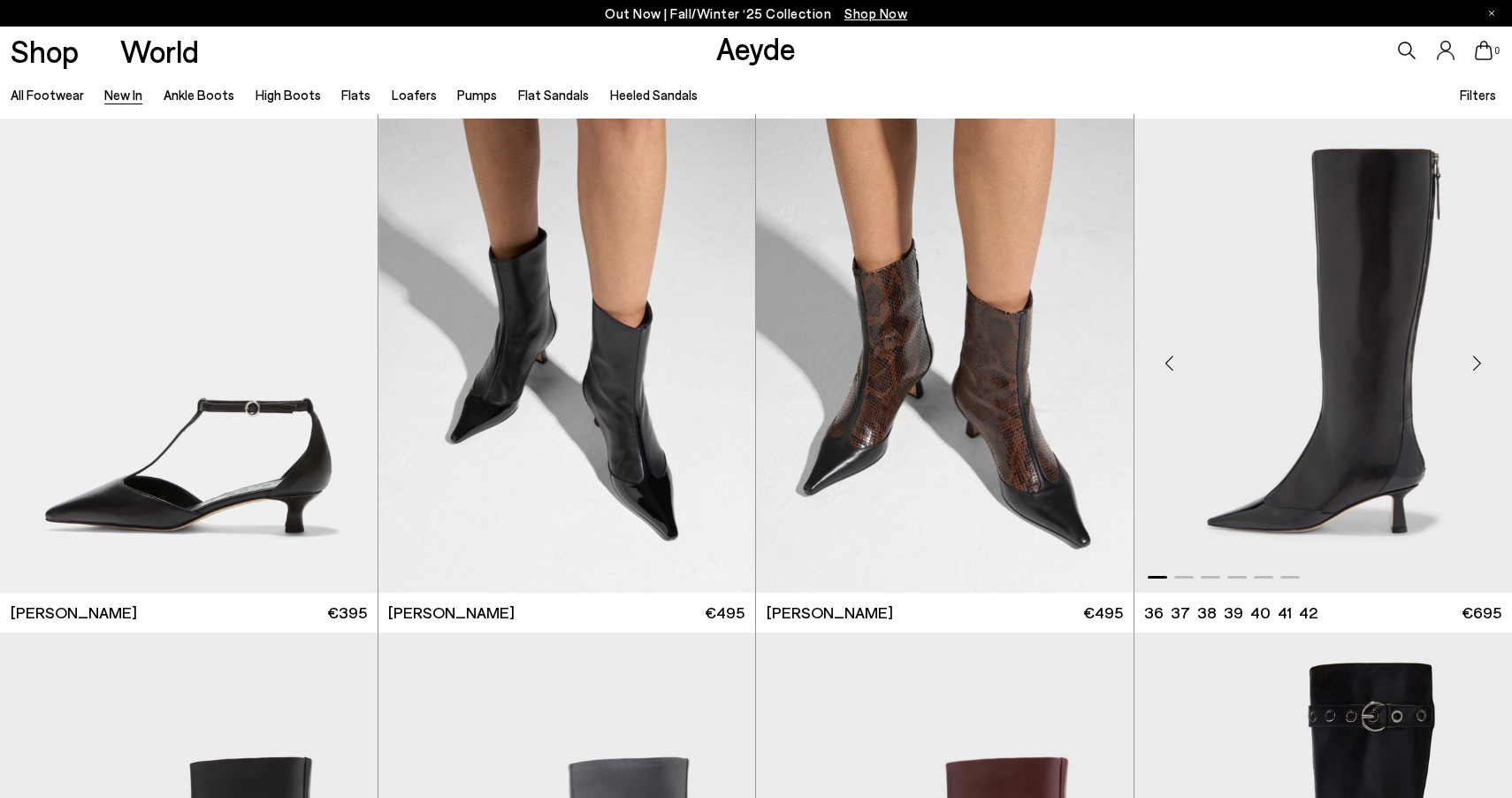
click at [1483, 366] on div "Next slide" at bounding box center [1477, 362] width 53 height 53
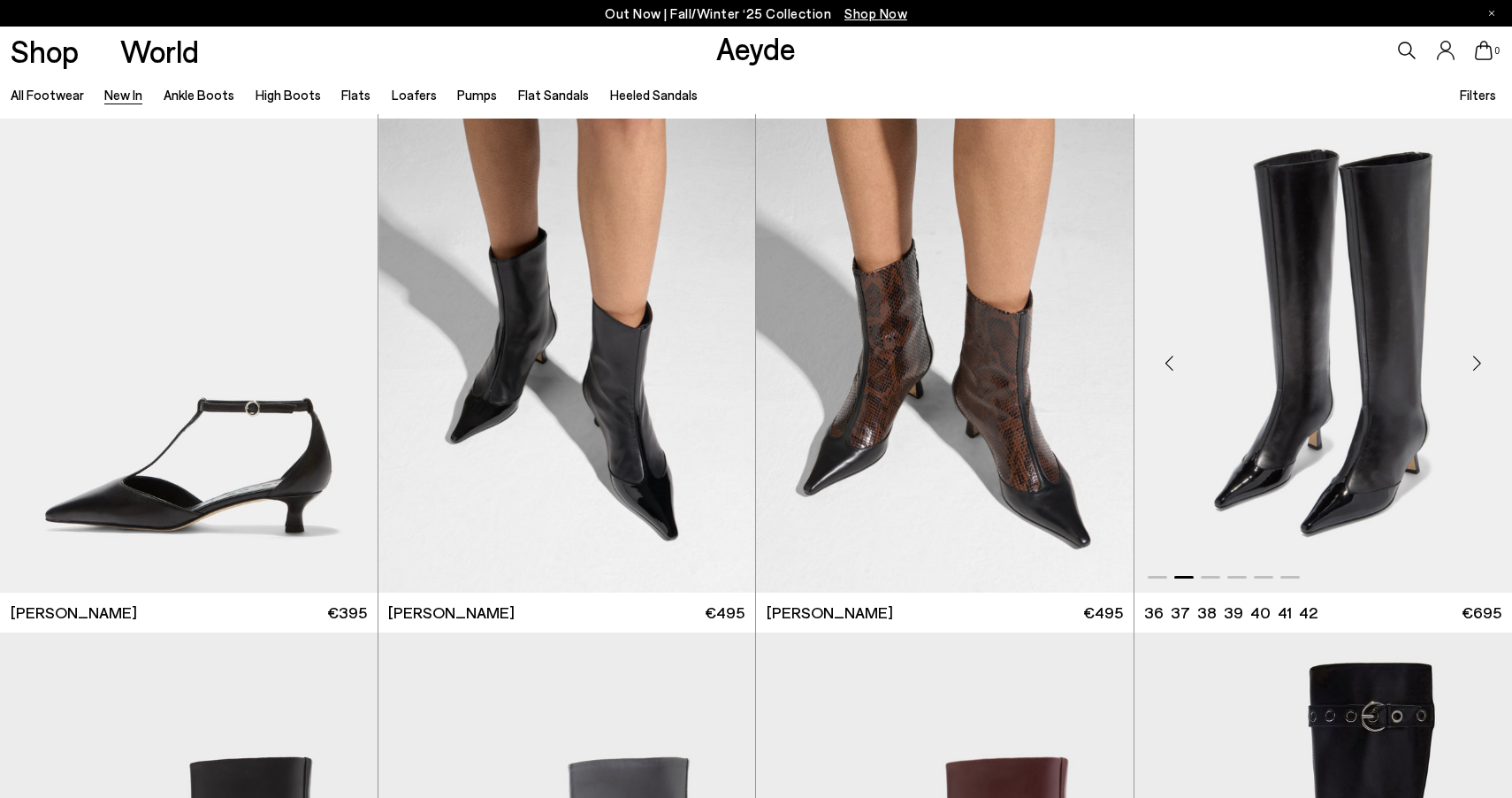
click at [1483, 366] on div "Next slide" at bounding box center [1477, 362] width 53 height 53
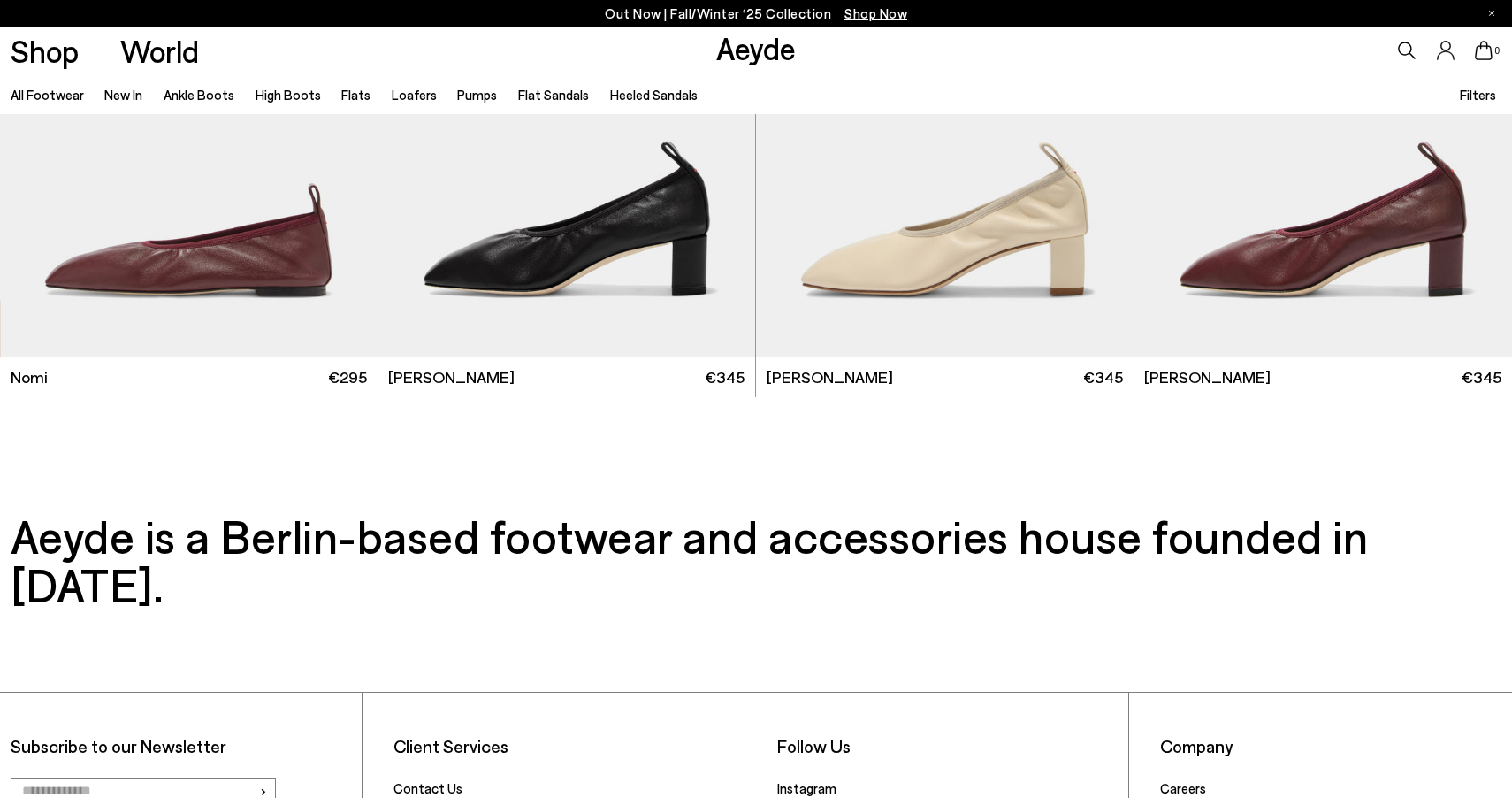
scroll to position [21885, 0]
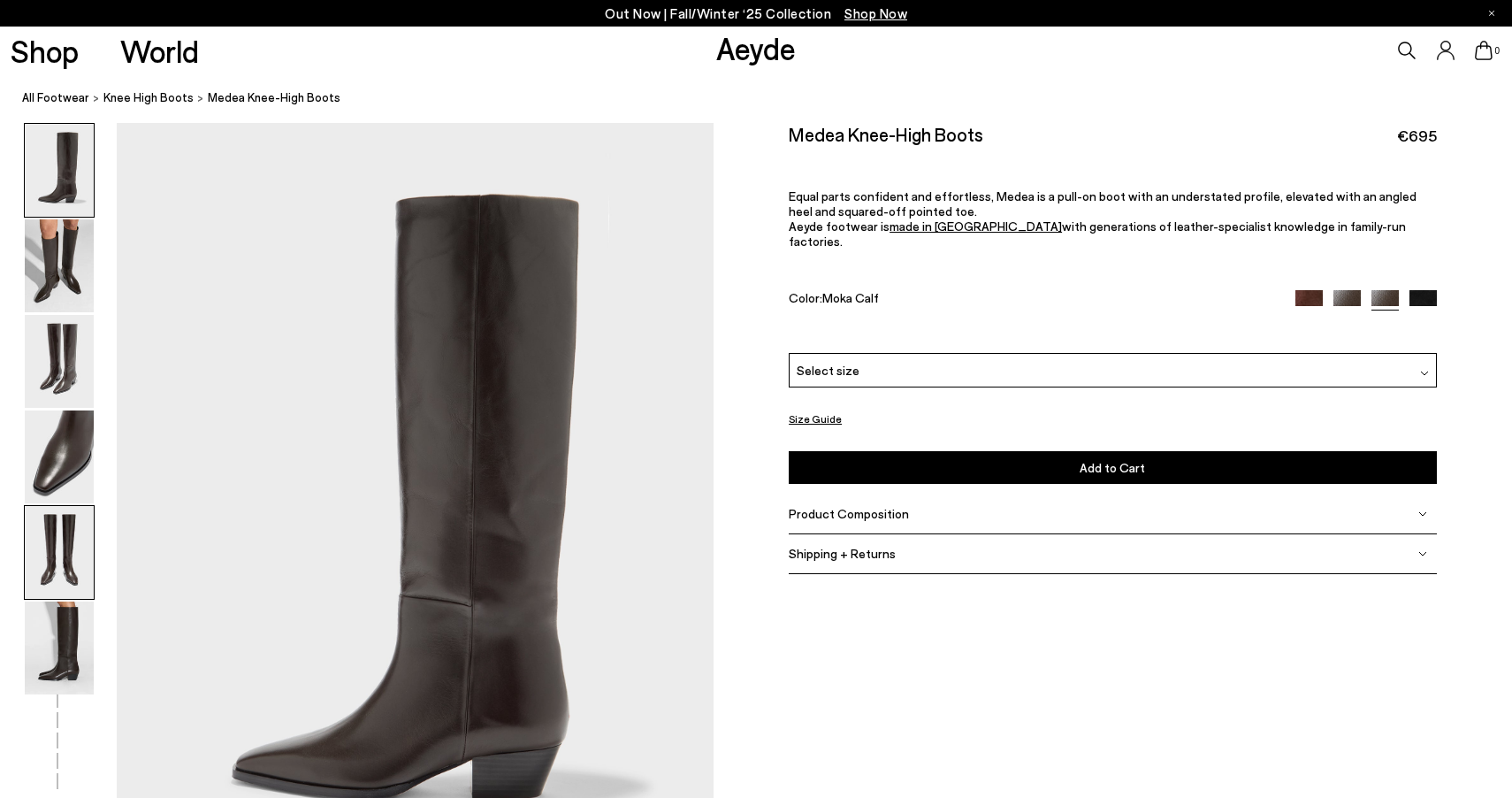
click at [49, 539] on img at bounding box center [60, 553] width 69 height 93
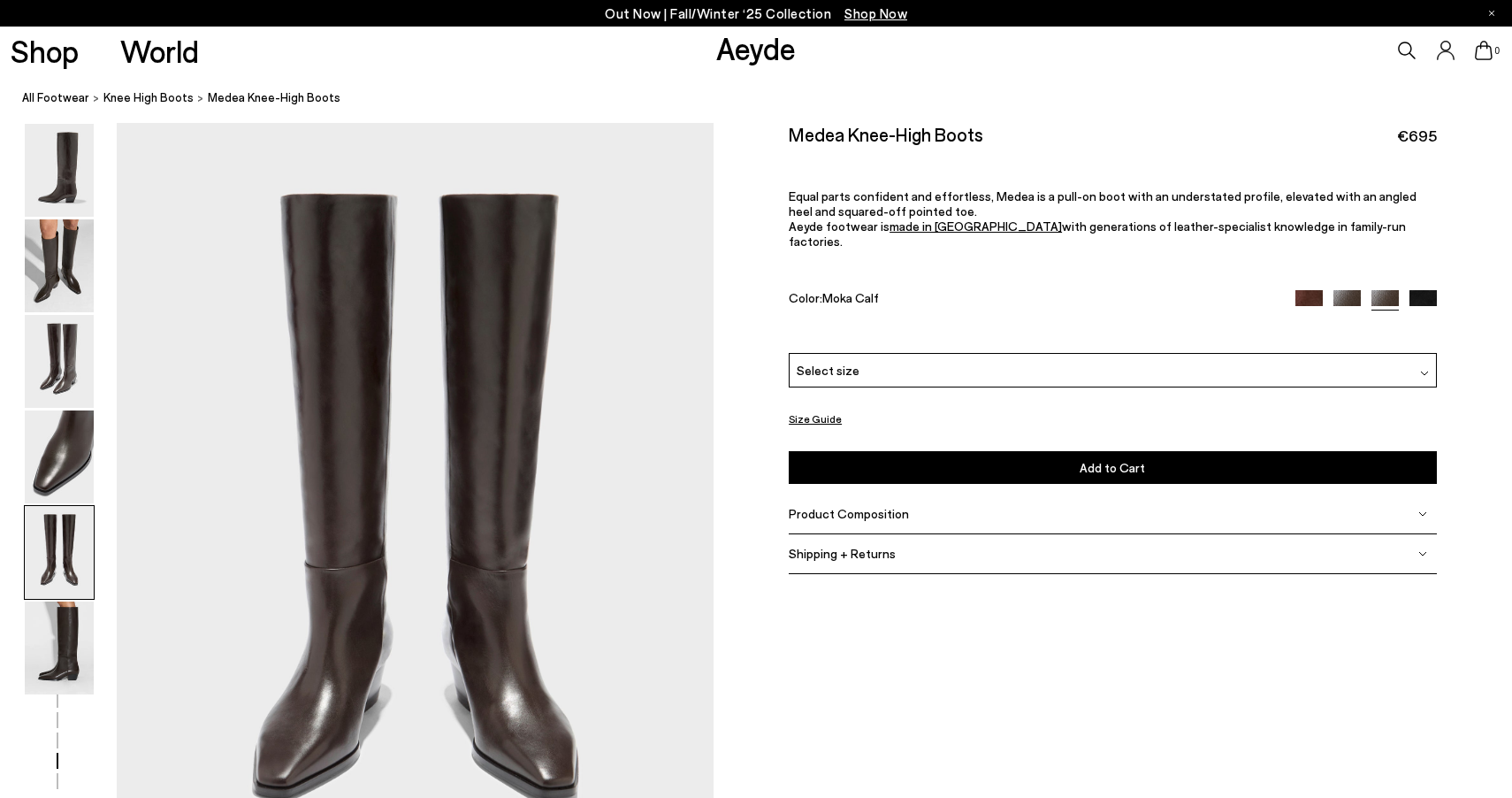
scroll to position [3196, 0]
click at [58, 277] on img at bounding box center [60, 266] width 69 height 93
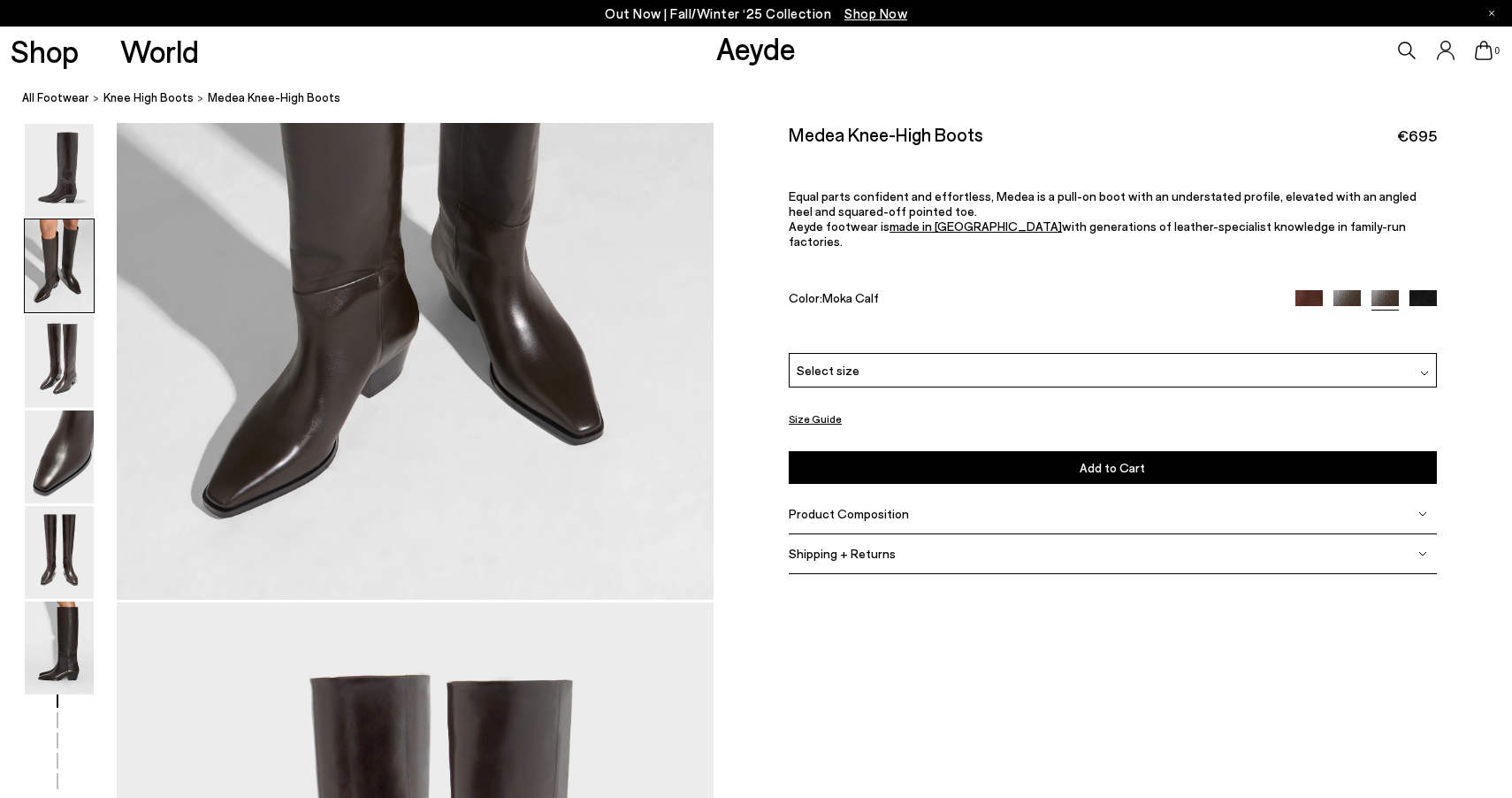
scroll to position [799, 0]
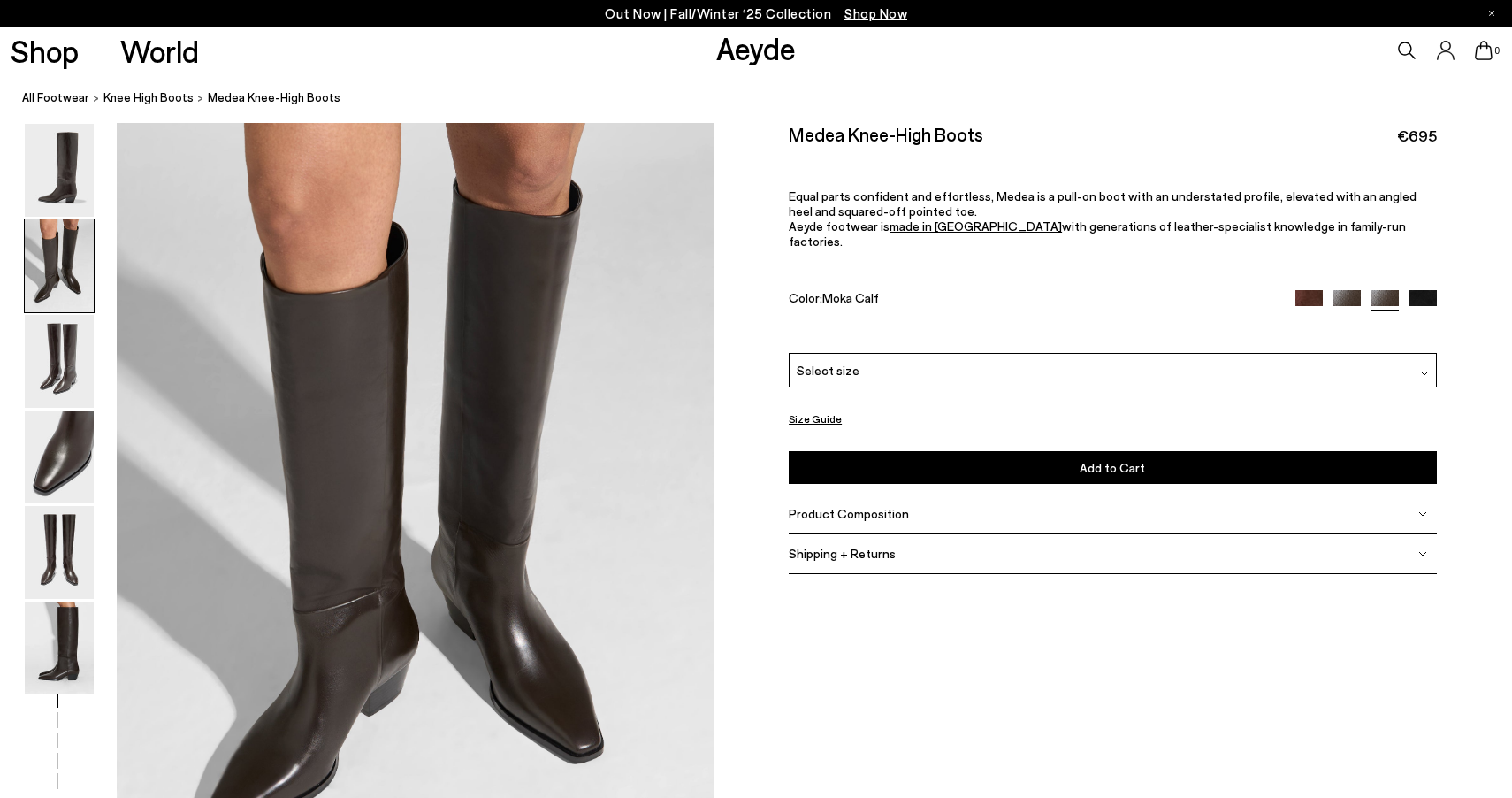
click at [1315, 290] on img at bounding box center [1309, 303] width 27 height 27
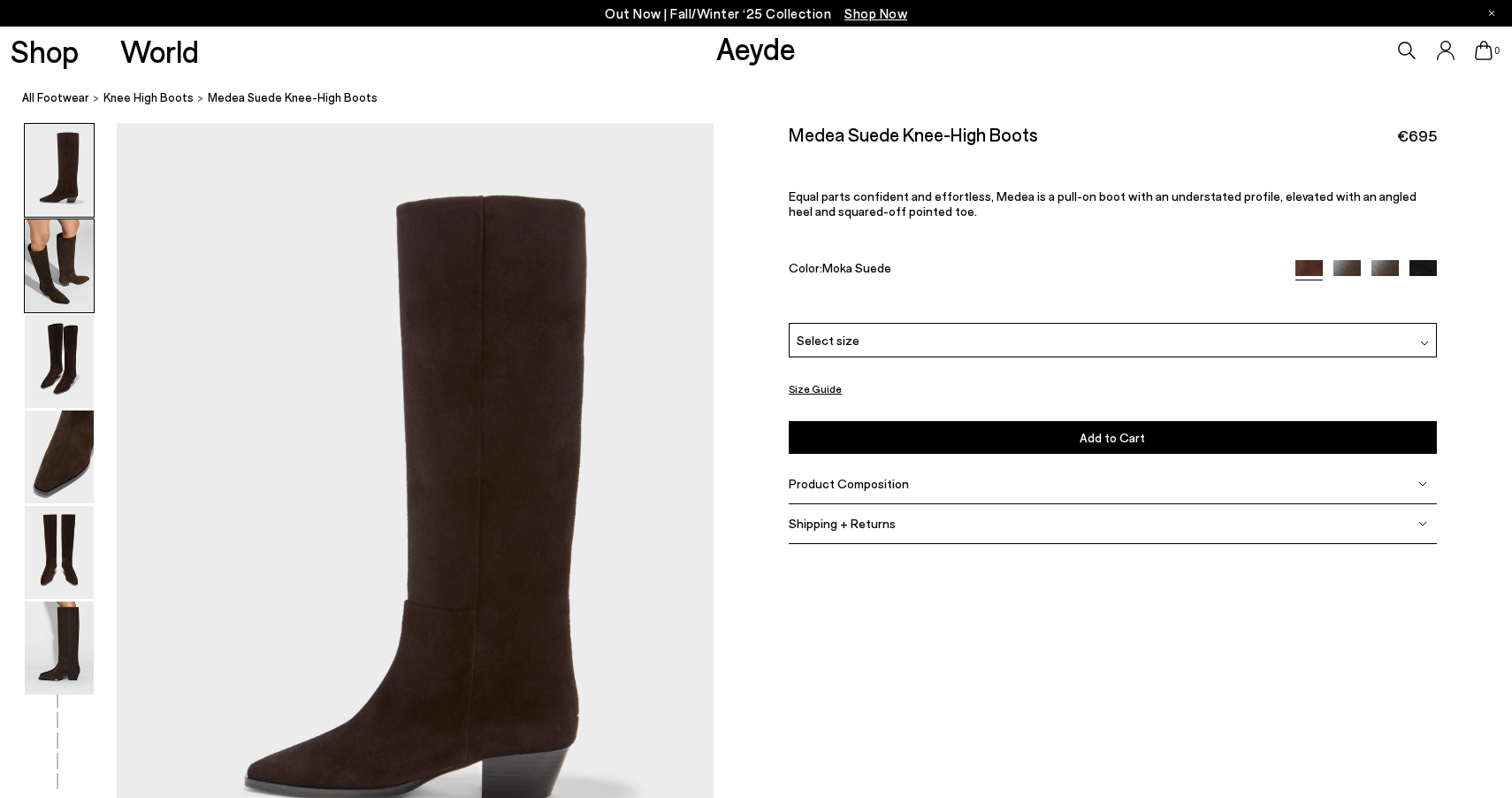
click at [37, 271] on img at bounding box center [60, 266] width 69 height 93
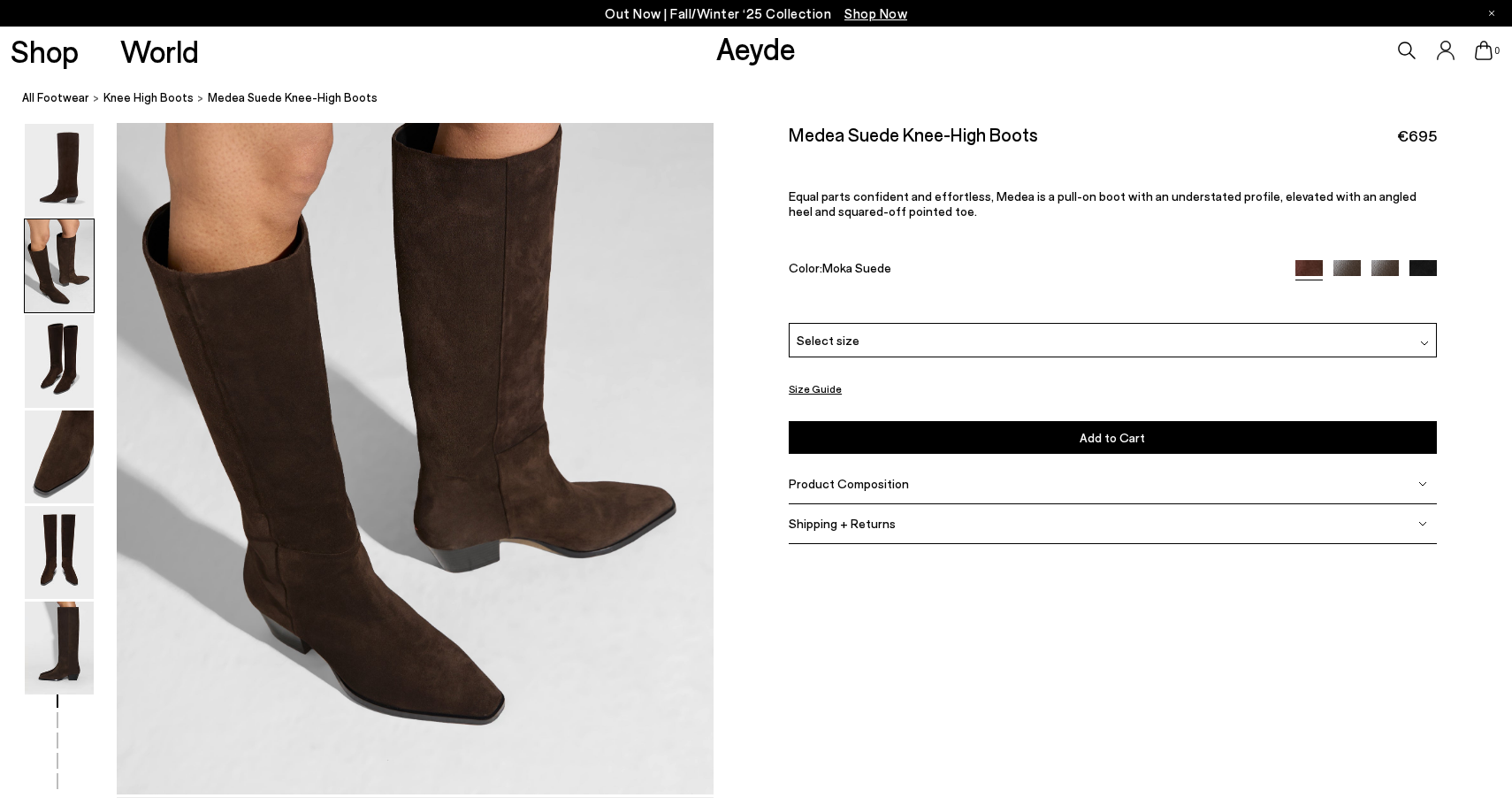
scroll to position [929, 0]
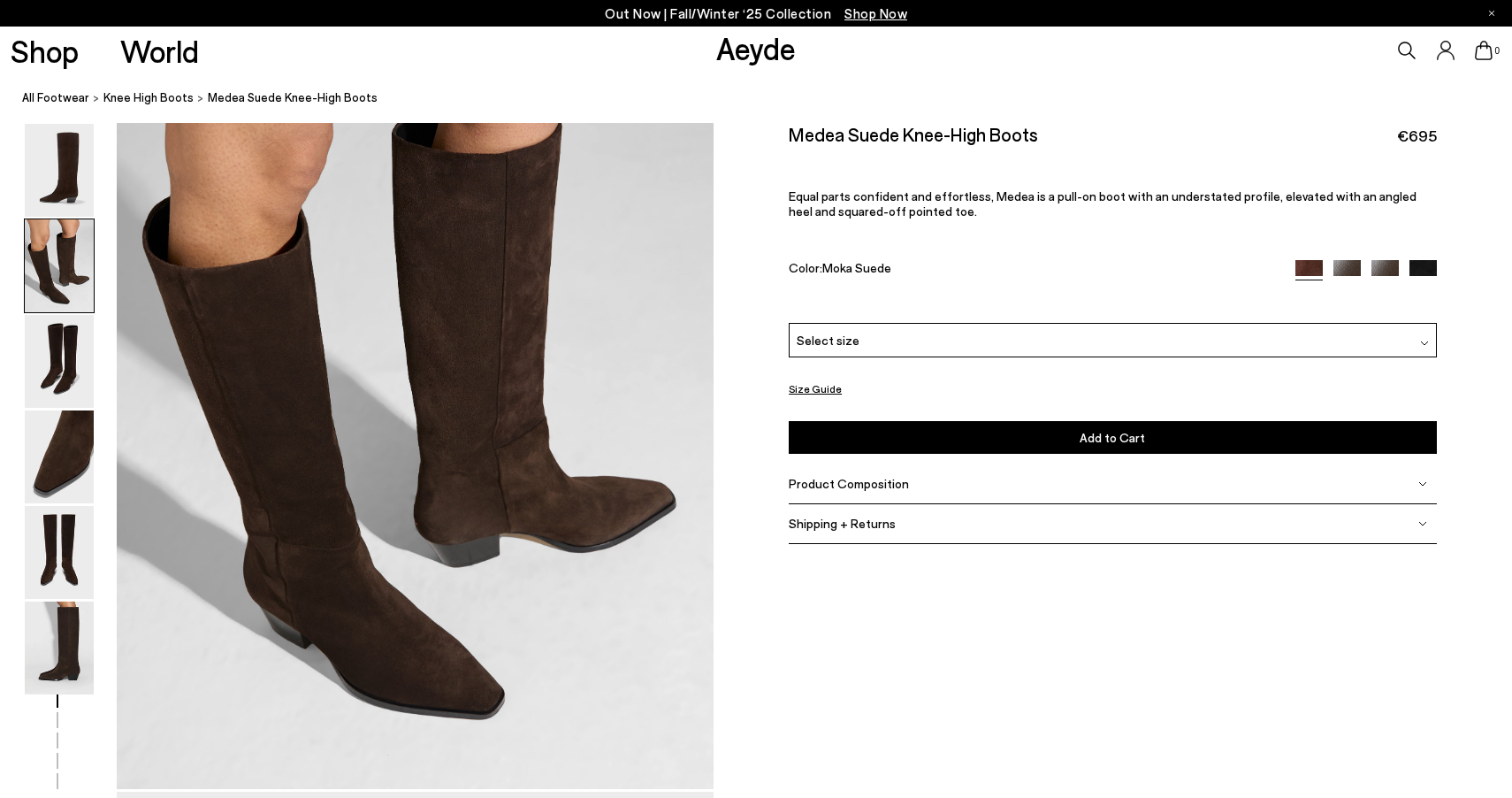
click at [847, 328] on div "Select size" at bounding box center [1113, 340] width 647 height 35
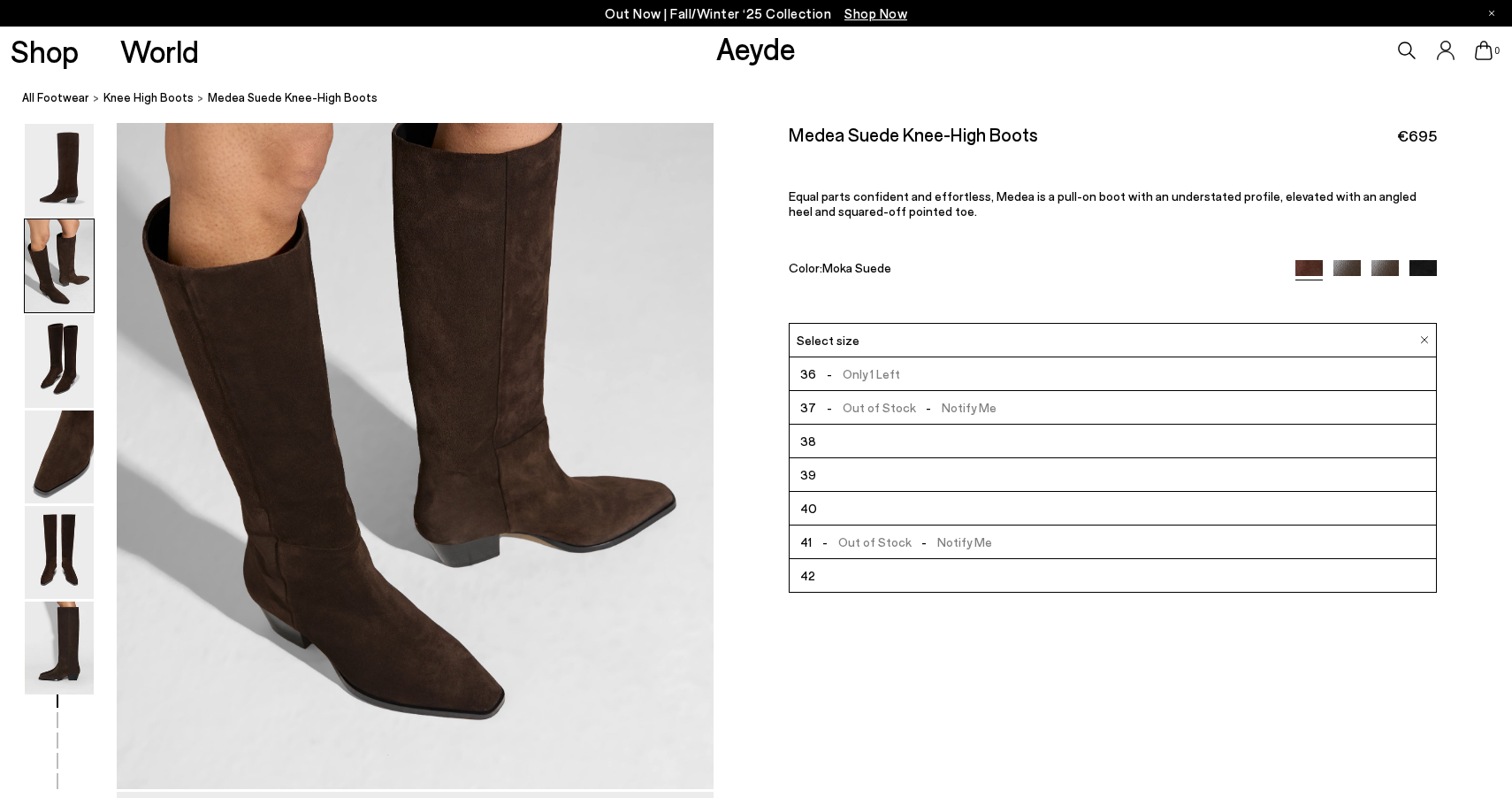
click at [829, 445] on li "38" at bounding box center [1113, 441] width 645 height 34
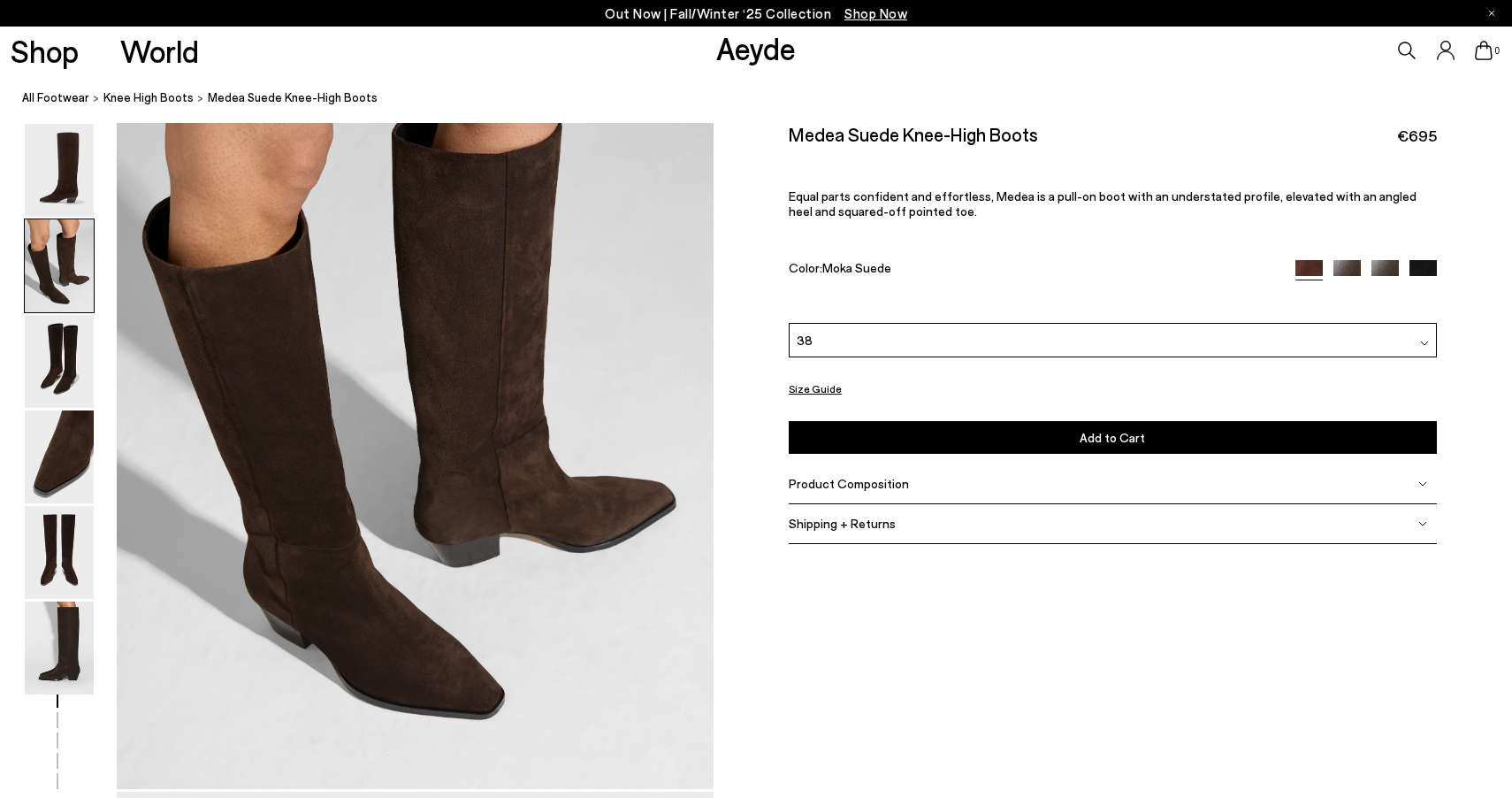
click at [828, 482] on span "Product Composition" at bounding box center [849, 483] width 120 height 15
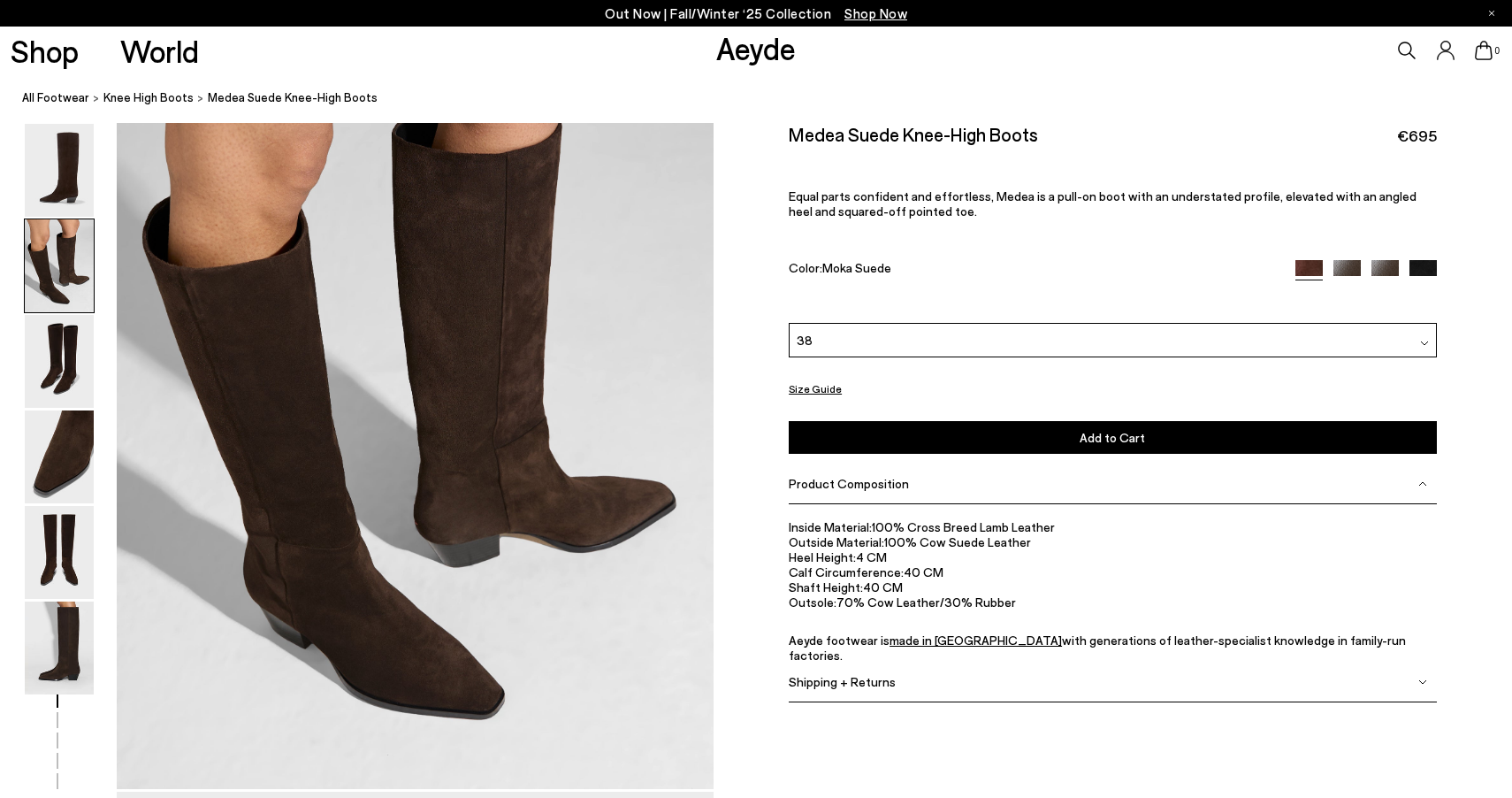
click at [816, 389] on button "Size Guide" at bounding box center [815, 389] width 53 height 22
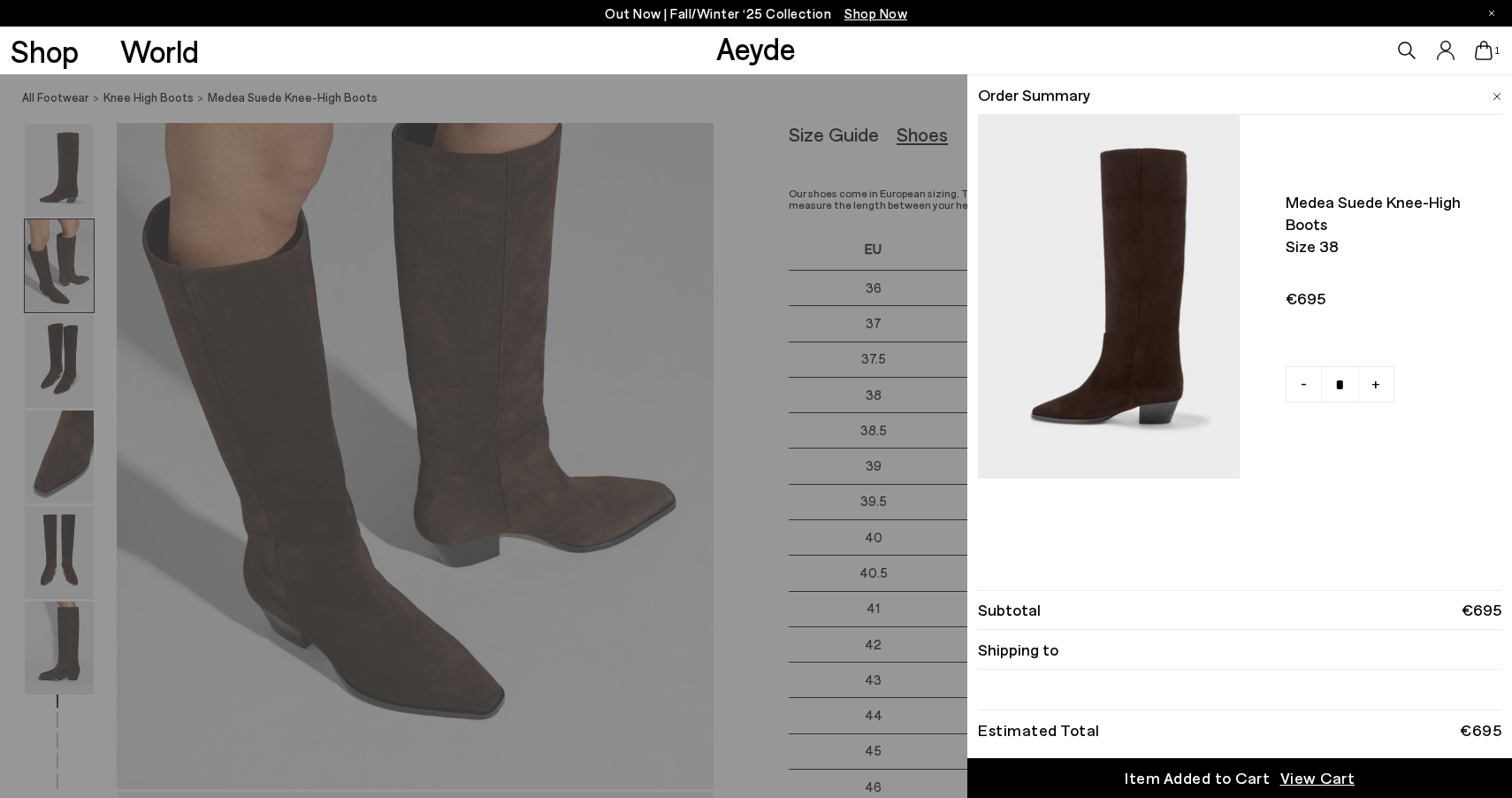
click at [850, 106] on div "Quick Add Color Size View Details Order Summary Medea suede knee-high boots Siz…" at bounding box center [756, 437] width 1512 height 724
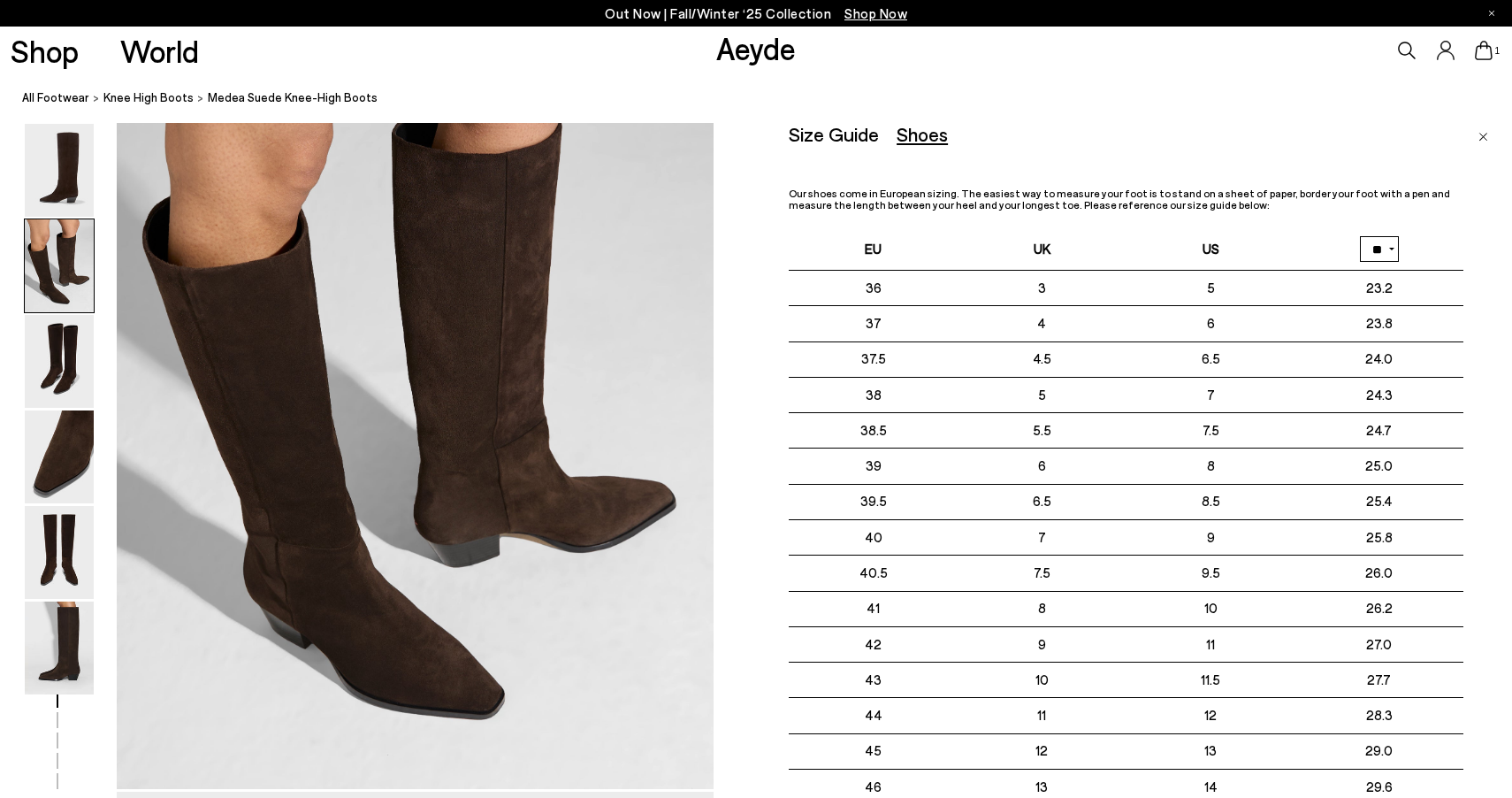
click at [1483, 139] on img "Close" at bounding box center [1483, 136] width 9 height 8
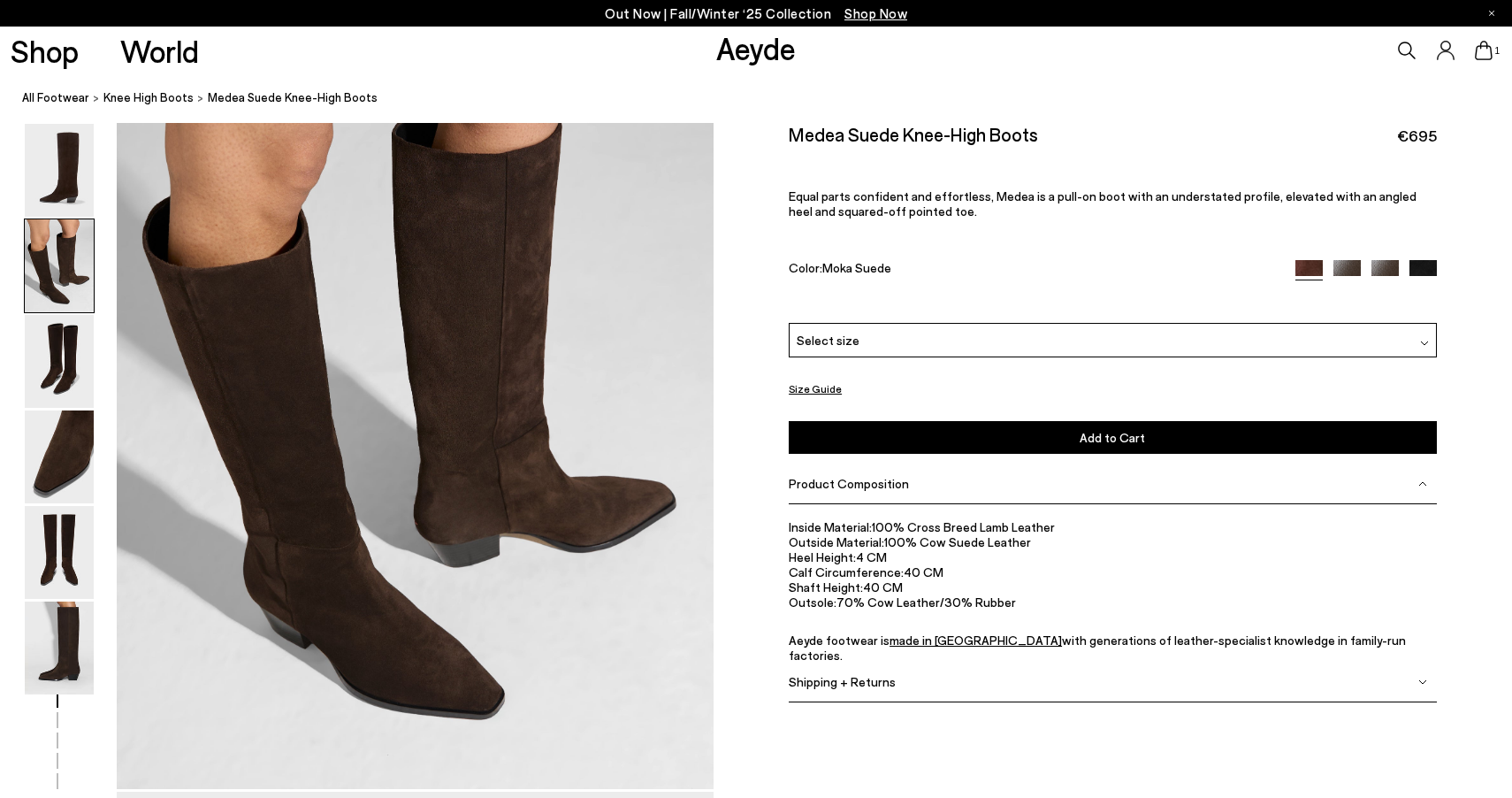
click at [1398, 268] on img at bounding box center [1385, 273] width 27 height 27
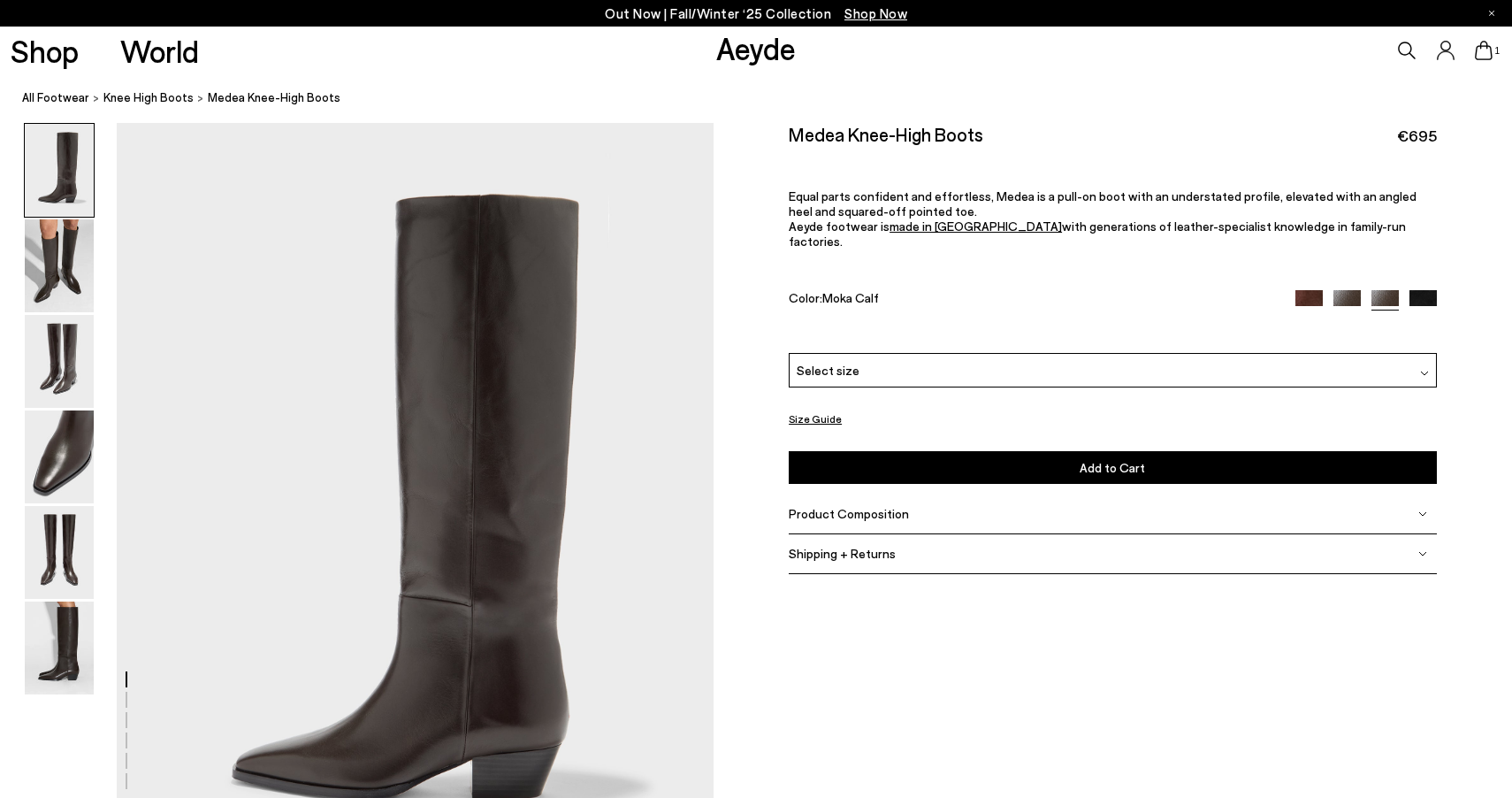
click at [1131, 355] on div "Select size" at bounding box center [1113, 370] width 647 height 35
